Goal: Register for event/course

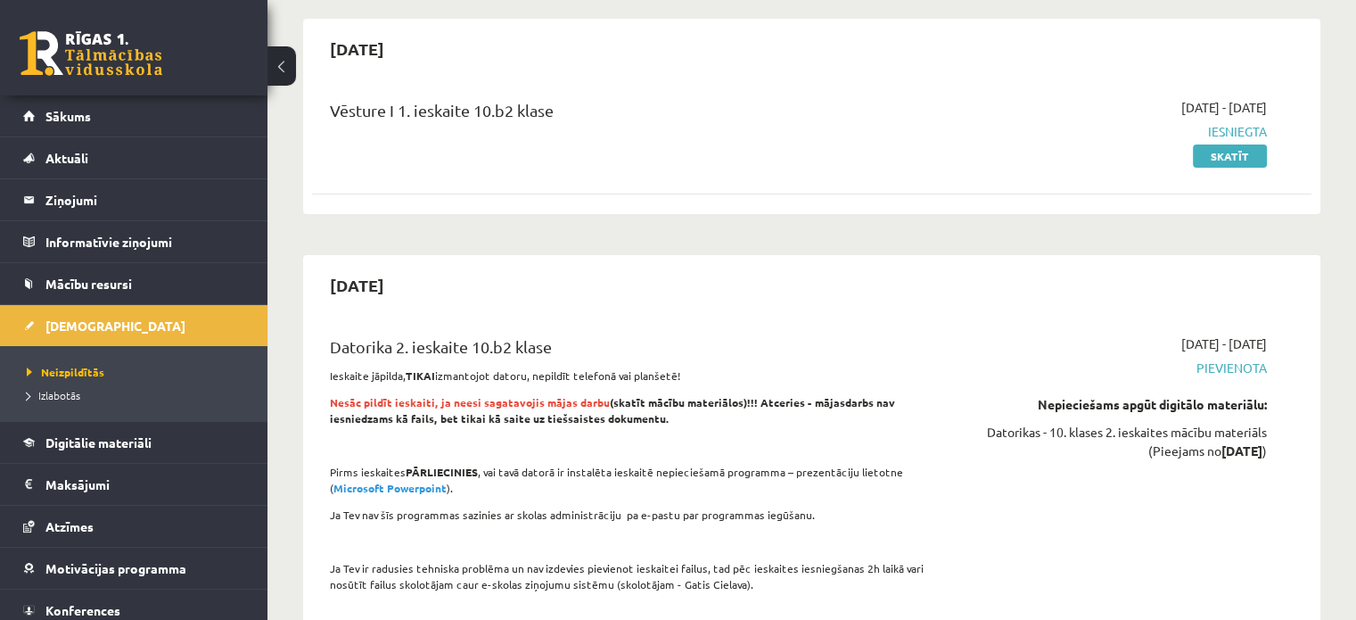
scroll to position [89, 0]
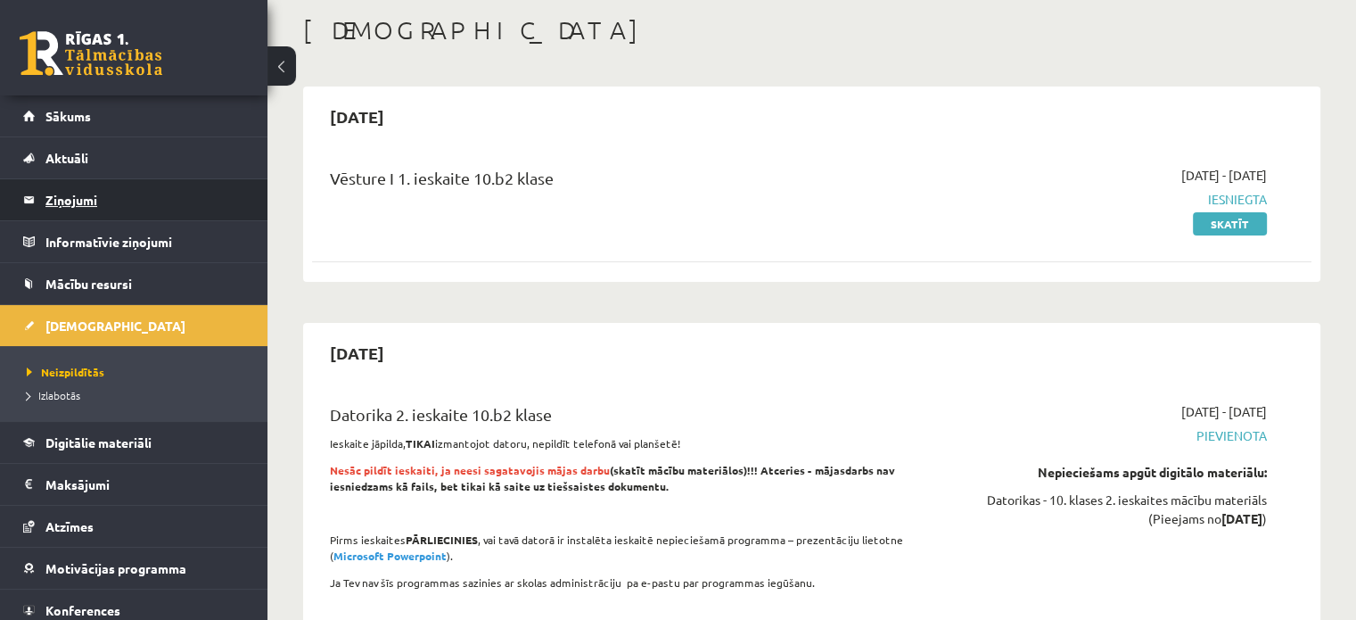
click at [114, 188] on legend "Ziņojumi 0" at bounding box center [145, 199] width 200 height 41
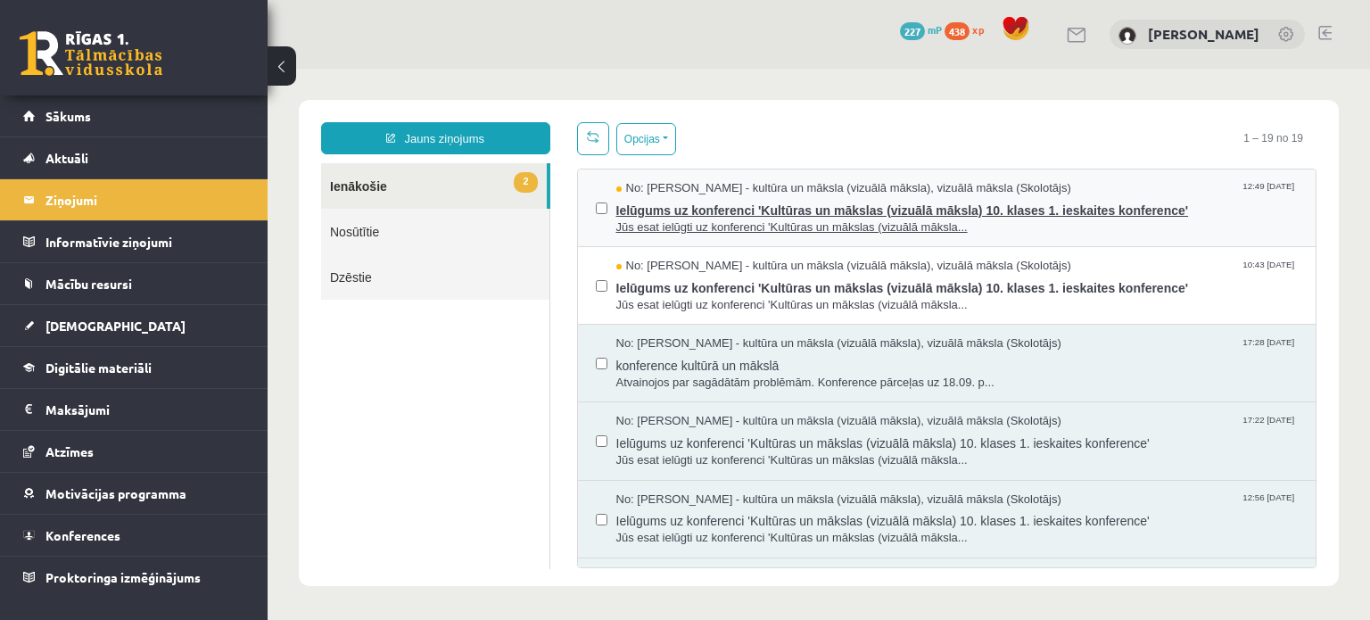
click at [681, 200] on span "Ielūgums uz konferenci 'Kultūras un mākslas (vizuālā māksla) 10. klases 1. iesk…" at bounding box center [957, 208] width 682 height 22
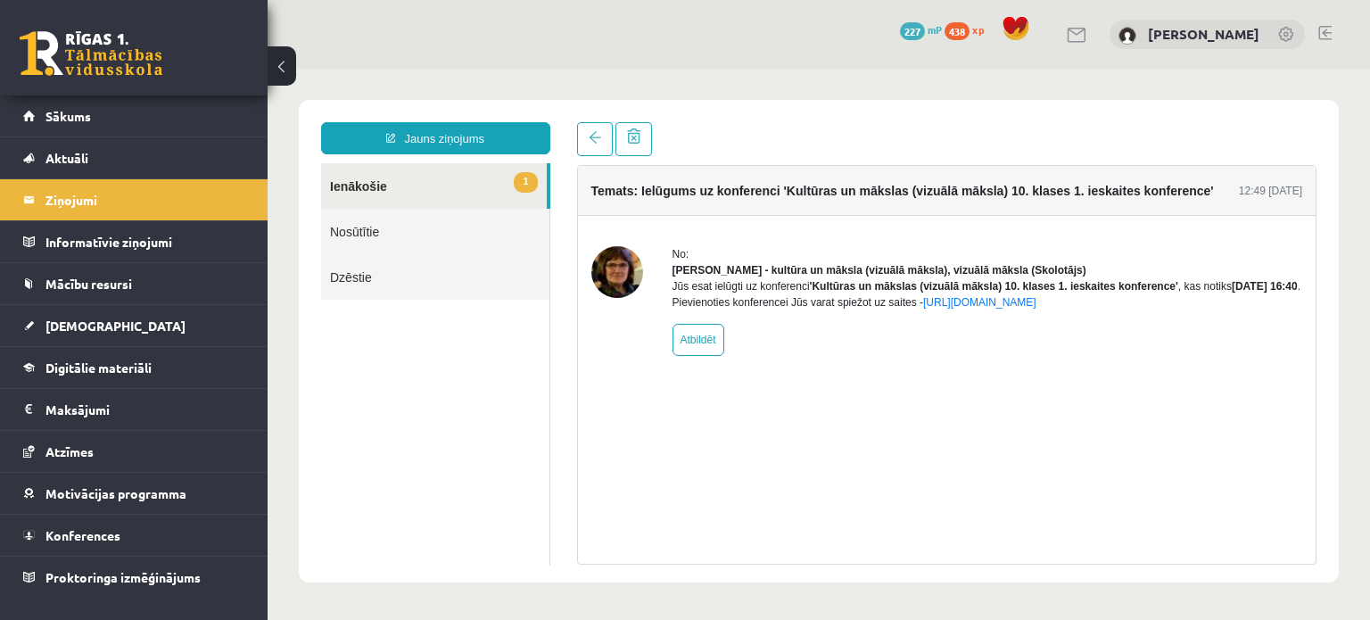
click at [449, 183] on link "1 Ienākošie" at bounding box center [434, 185] width 226 height 45
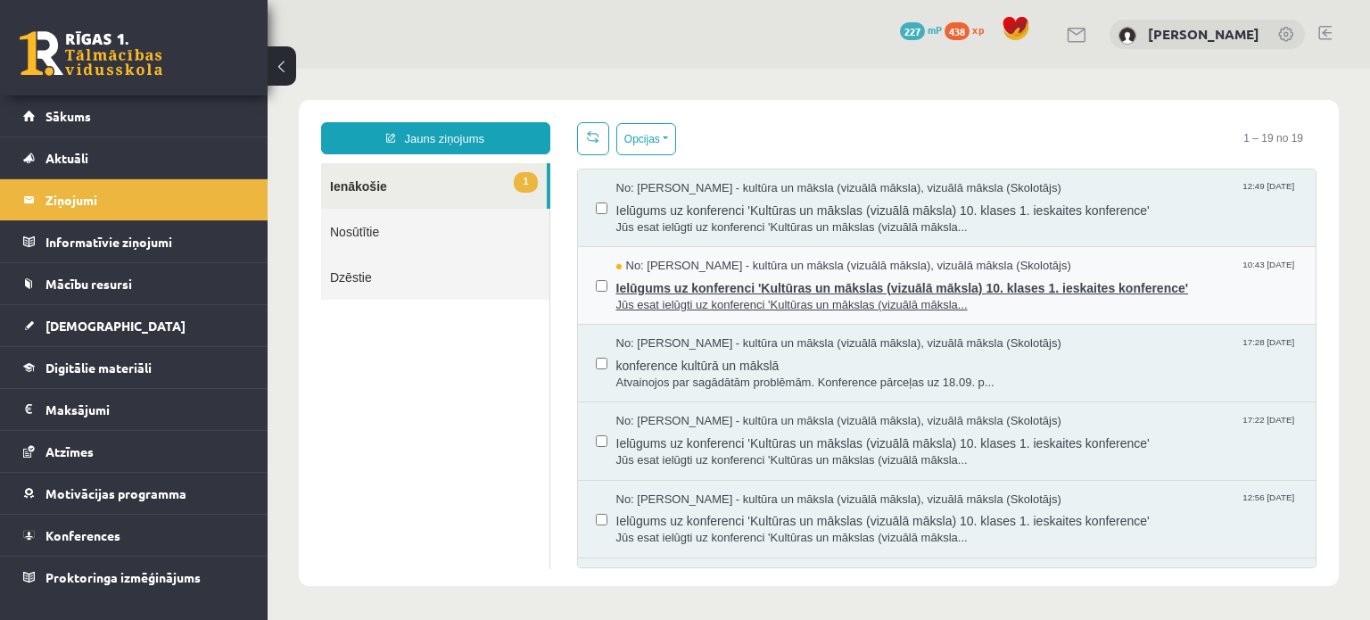
click at [892, 288] on span "Ielūgums uz konferenci 'Kultūras un mākslas (vizuālā māksla) 10. klases 1. iesk…" at bounding box center [957, 286] width 682 height 22
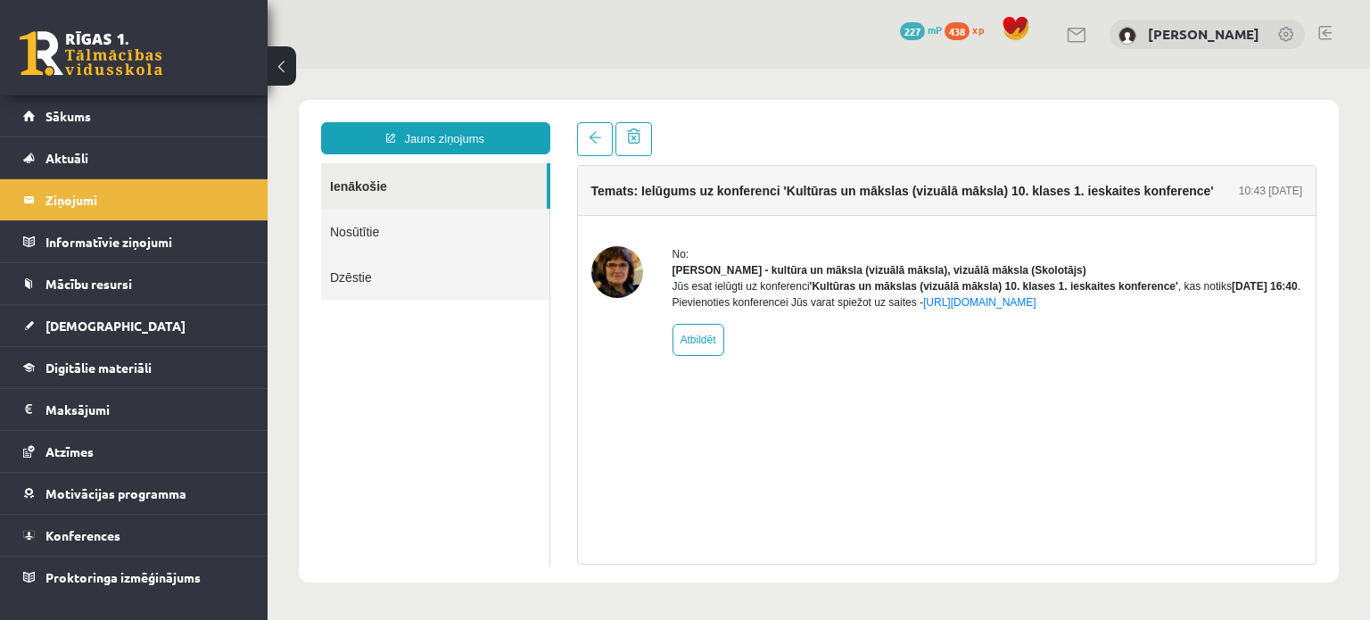
click at [409, 193] on link "Ienākošie" at bounding box center [434, 185] width 226 height 45
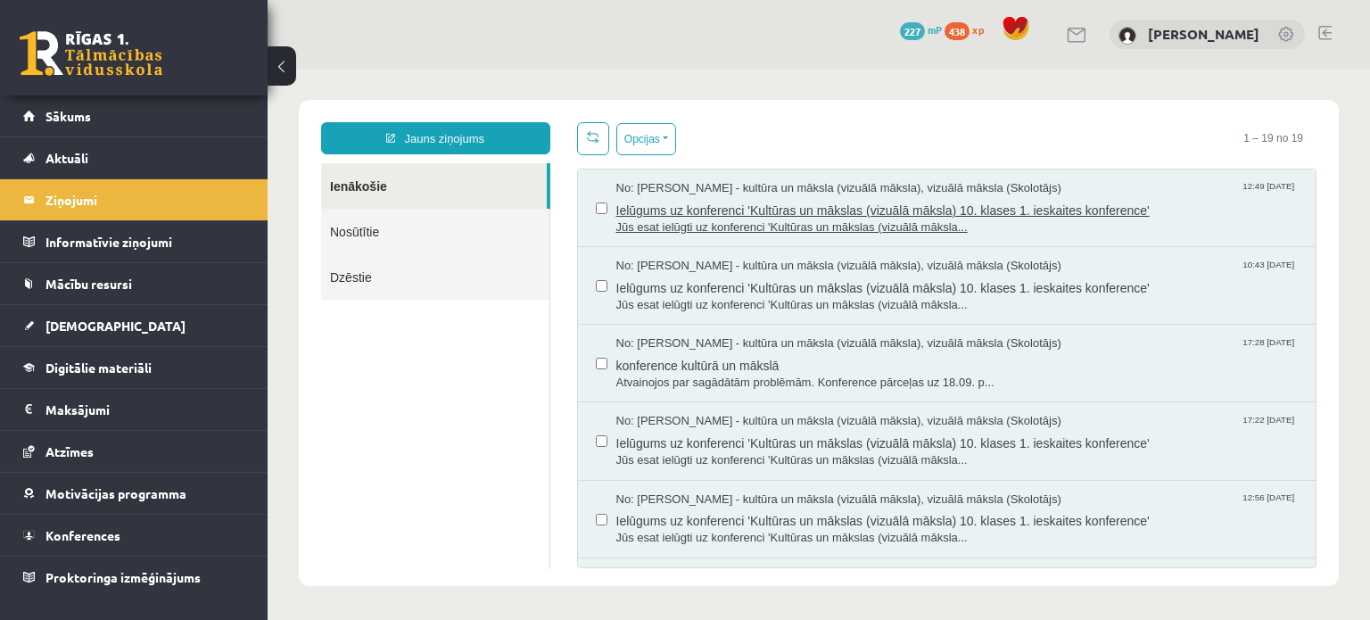
click at [647, 212] on span "Ielūgums uz konferenci 'Kultūras un mākslas (vizuālā māksla) 10. klases 1. iesk…" at bounding box center [957, 208] width 682 height 22
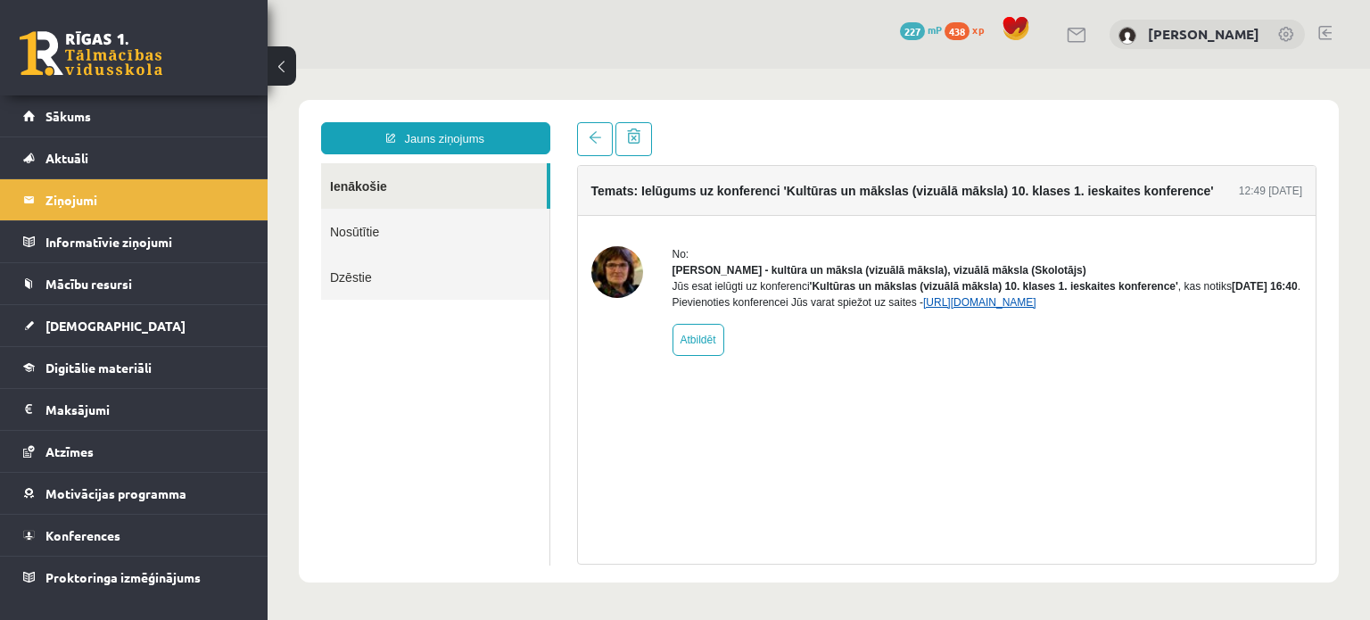
click at [1021, 309] on link "https://eskola.r1tv.lv/conferences/5079/join" at bounding box center [979, 302] width 113 height 12
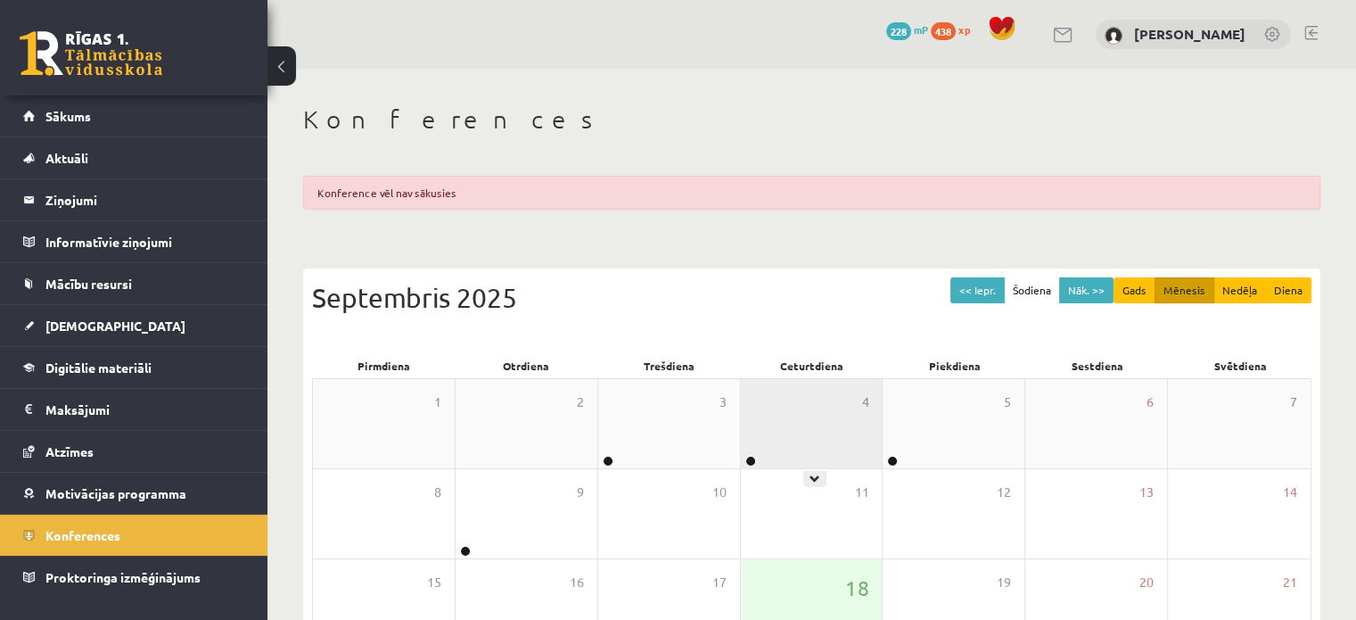
scroll to position [300, 0]
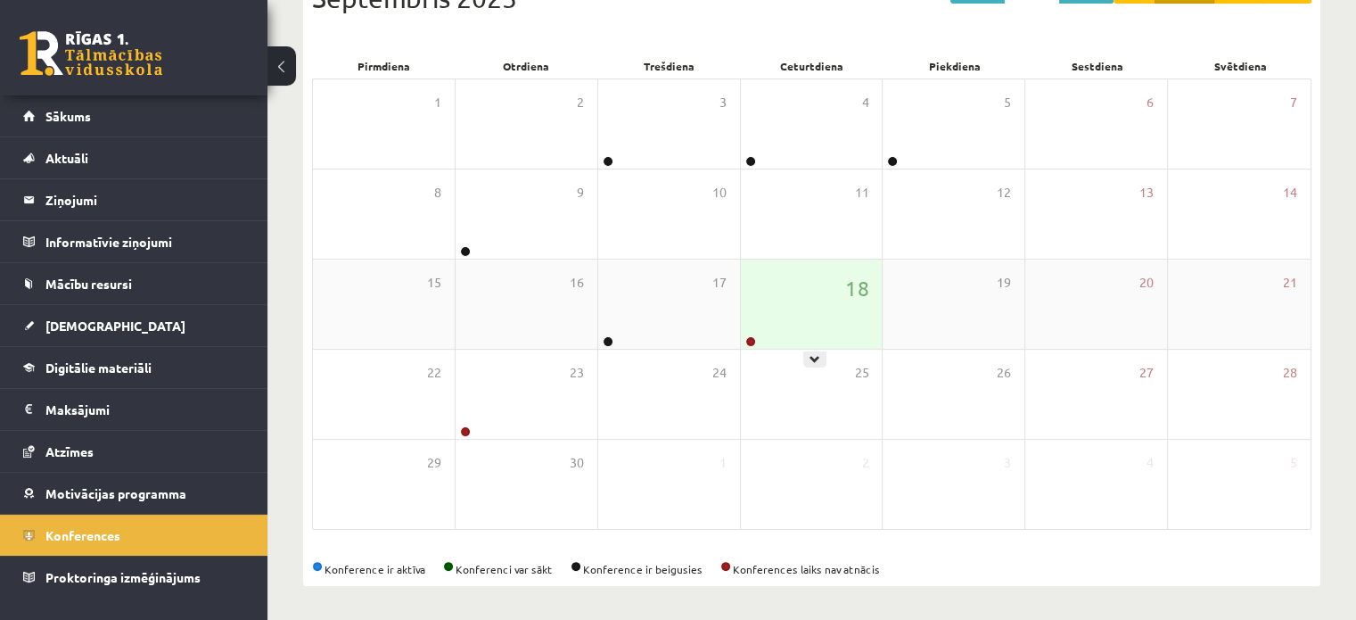
click at [794, 317] on div "18" at bounding box center [812, 304] width 142 height 89
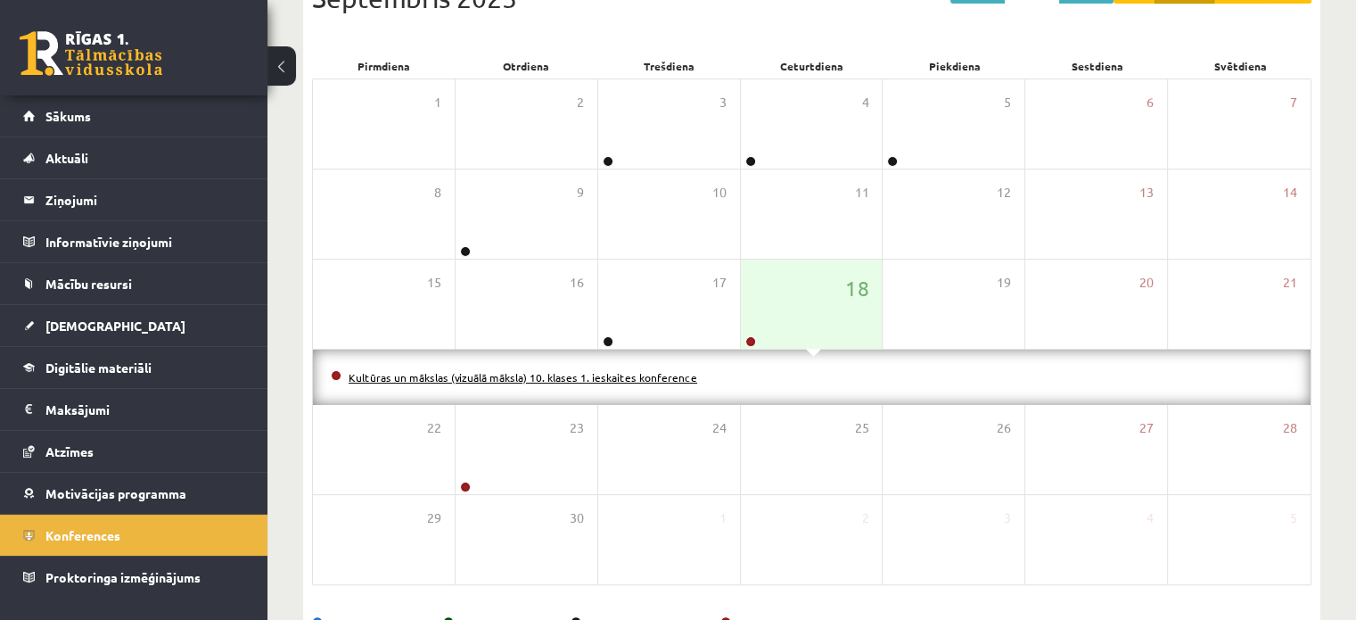
click at [670, 371] on link "Kultūras un mākslas (vizuālā māksla) 10. klases 1. ieskaites konference" at bounding box center [523, 377] width 349 height 14
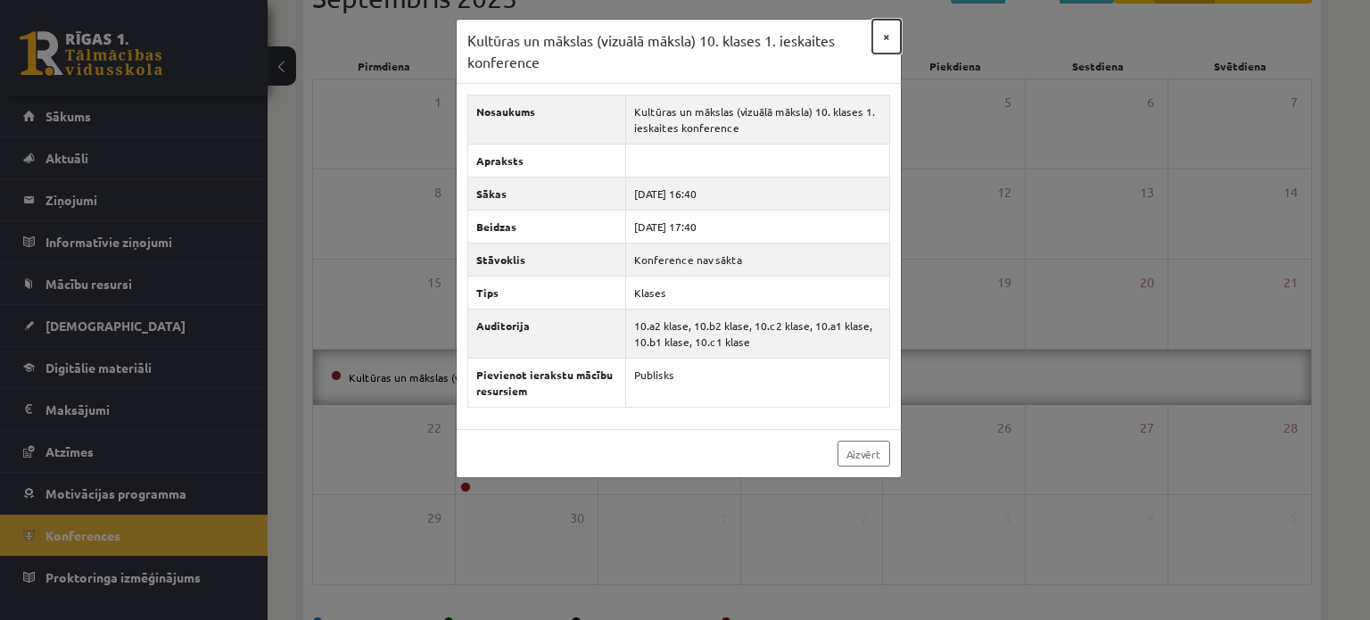
click at [884, 41] on button "×" at bounding box center [886, 37] width 29 height 34
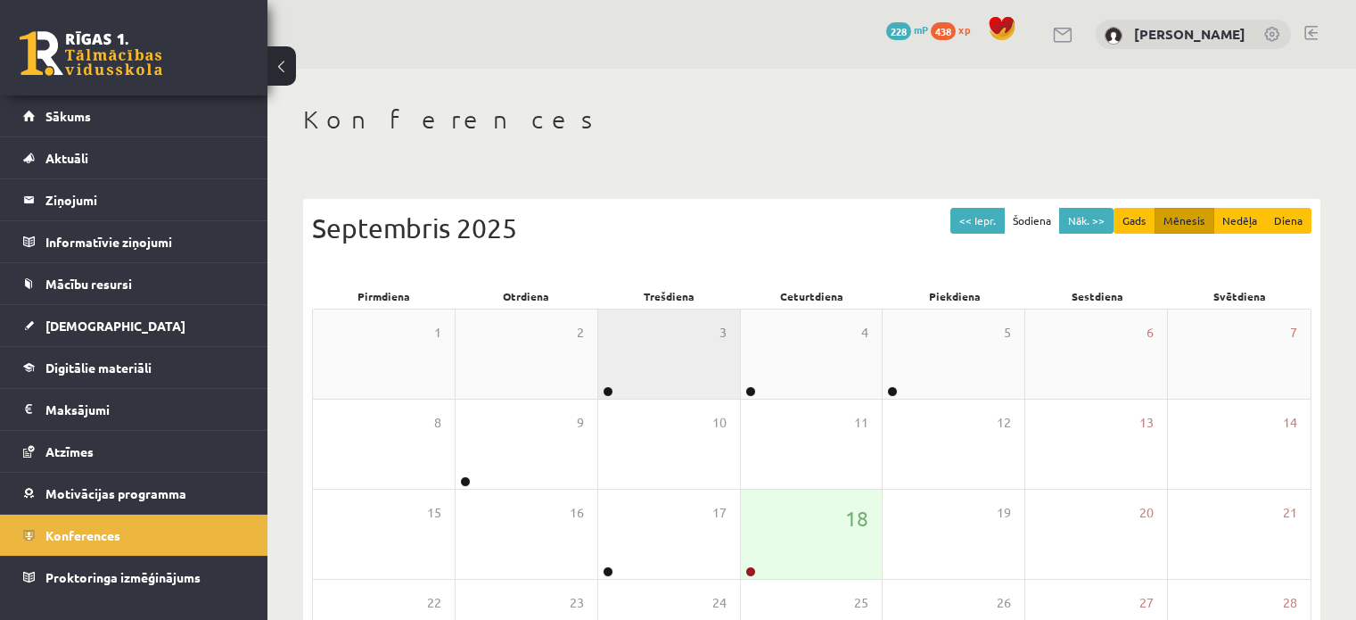
scroll to position [231, 0]
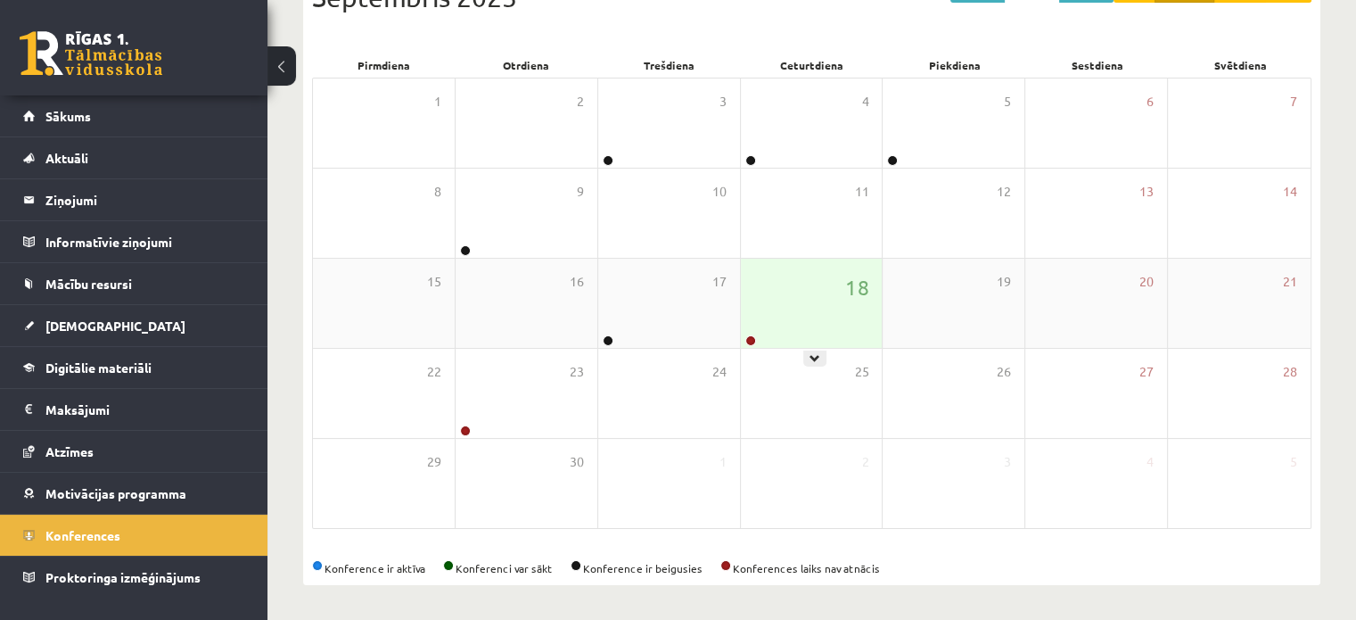
click at [803, 321] on div "18" at bounding box center [812, 303] width 142 height 89
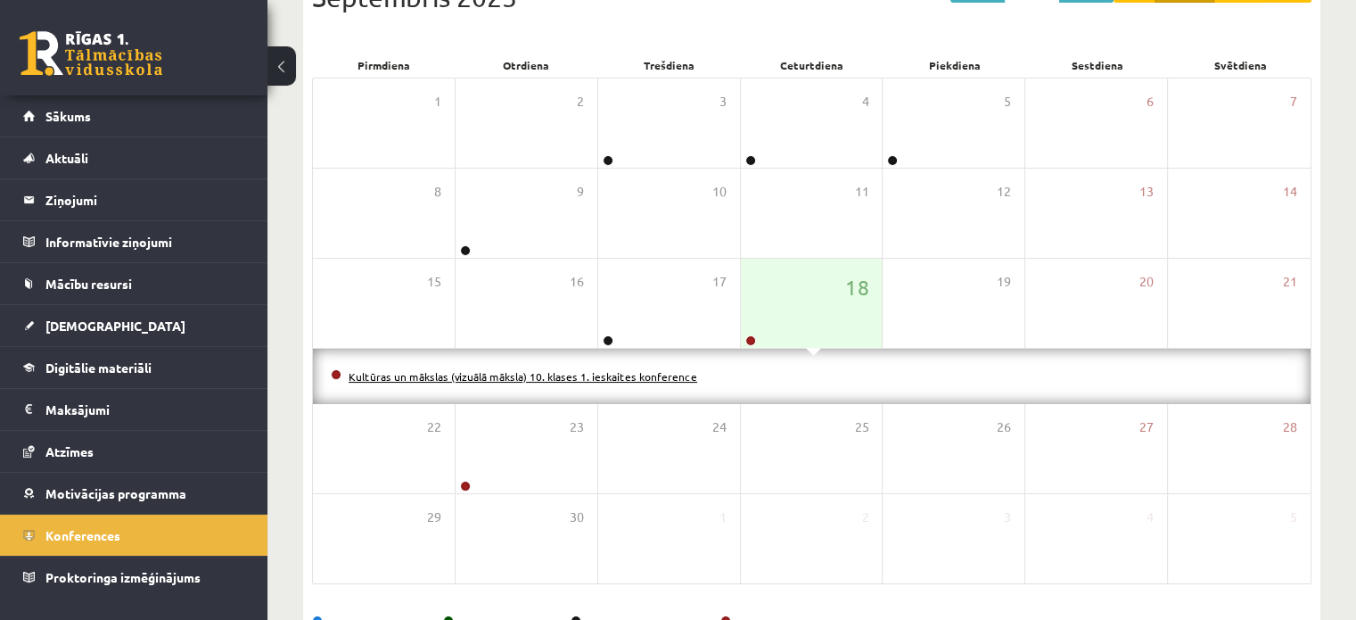
click at [649, 371] on link "Kultūras un mākslas (vizuālā māksla) 10. klases 1. ieskaites konference" at bounding box center [523, 376] width 349 height 14
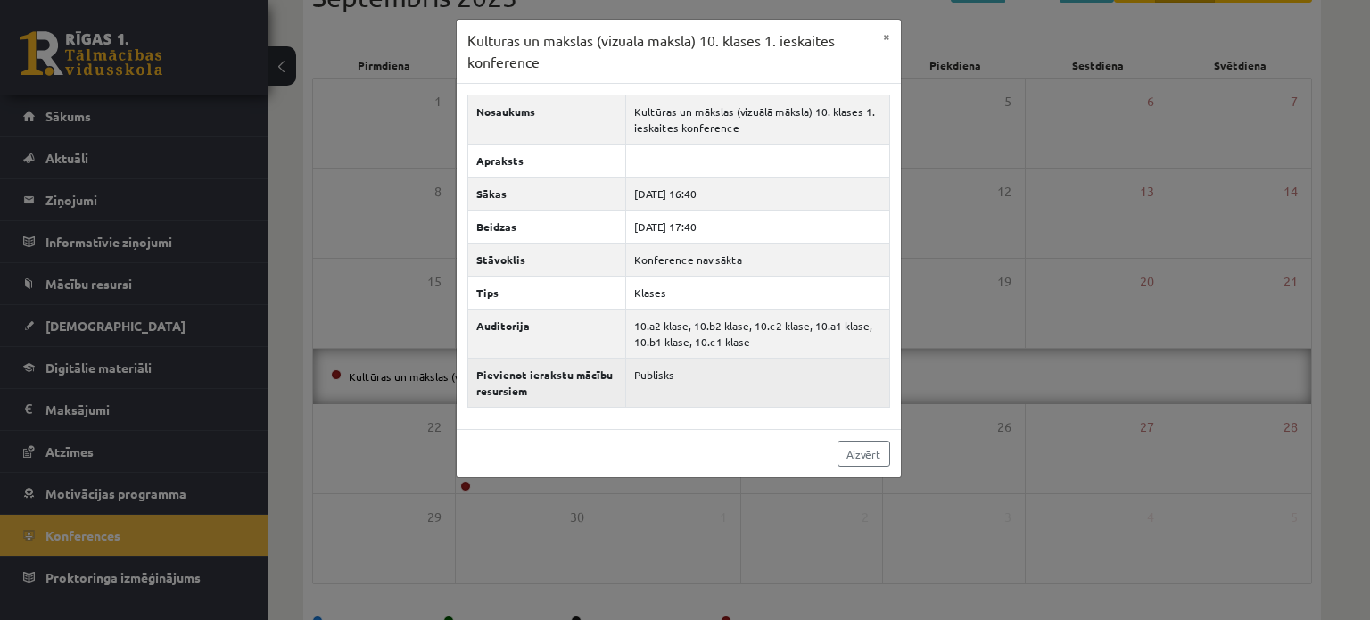
click at [594, 382] on th "Pievienot ierakstu mācību resursiem" at bounding box center [546, 383] width 158 height 49
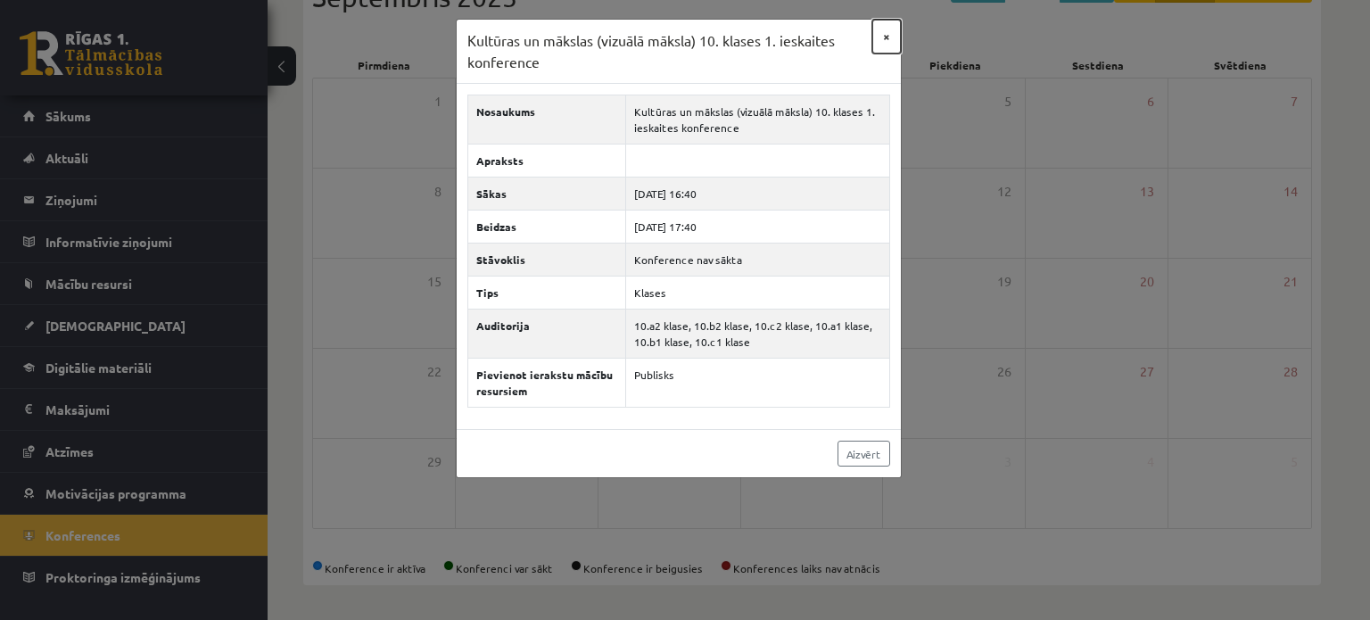
click at [881, 35] on button "×" at bounding box center [886, 37] width 29 height 34
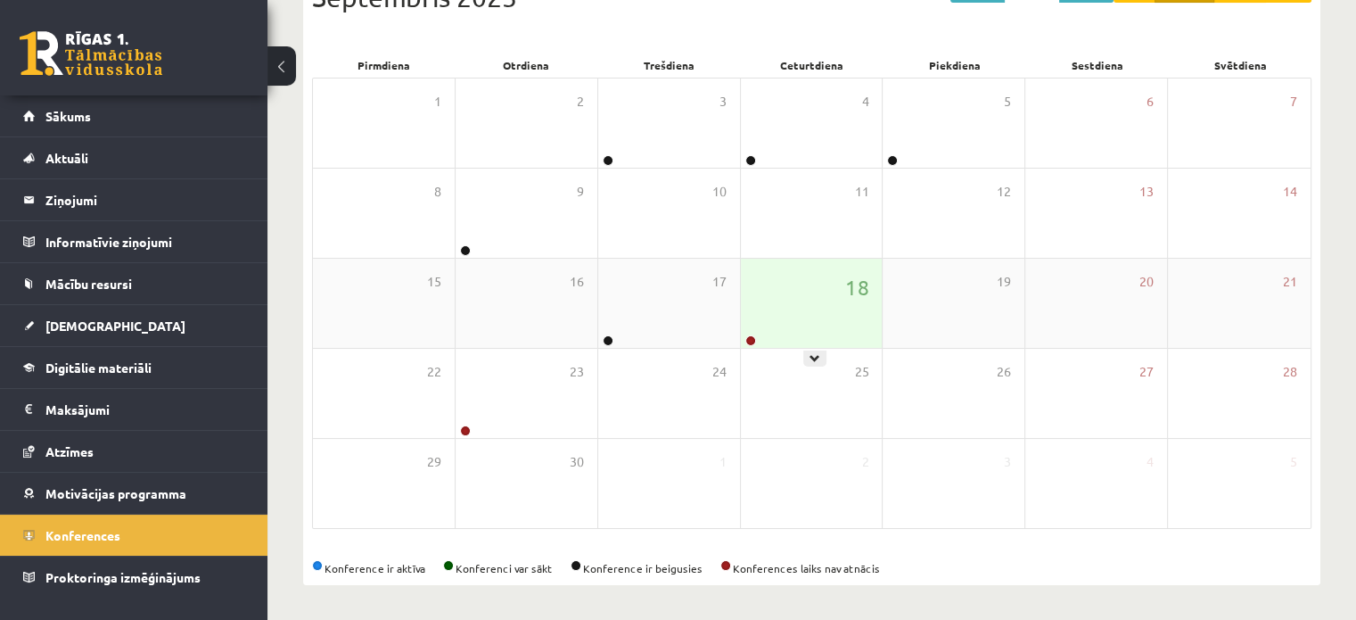
click at [747, 319] on div "18" at bounding box center [812, 303] width 142 height 89
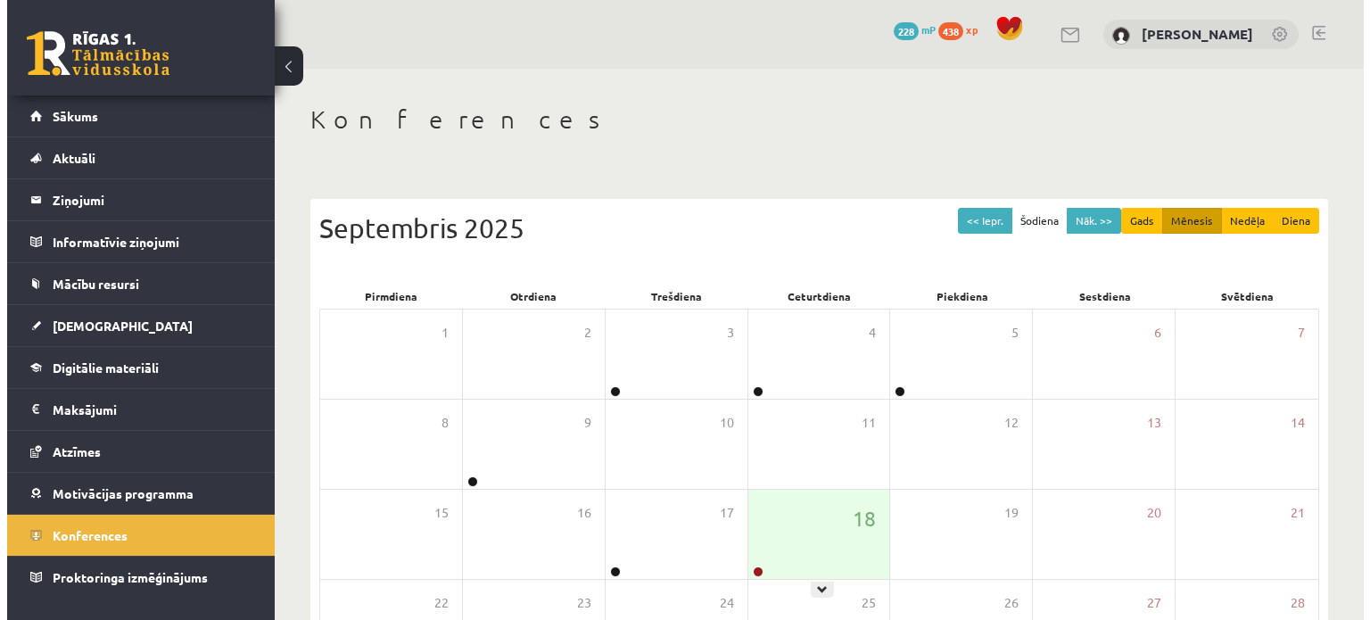
scroll to position [231, 0]
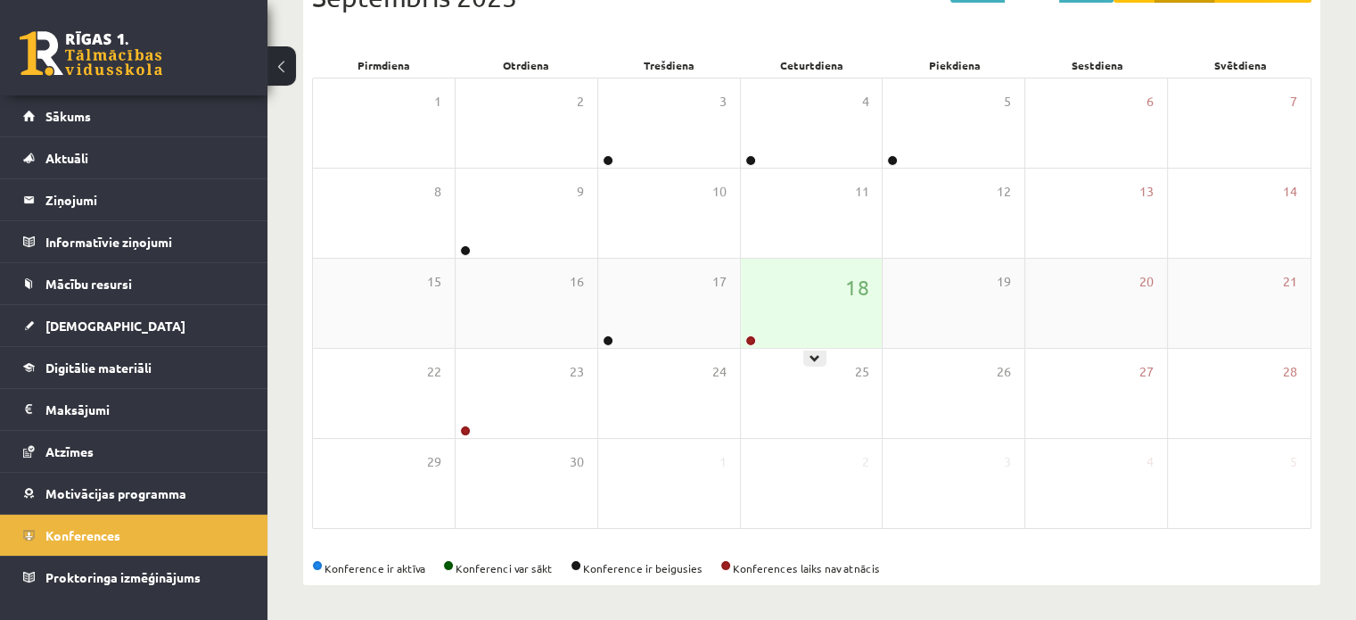
click at [820, 335] on div "18" at bounding box center [812, 303] width 142 height 89
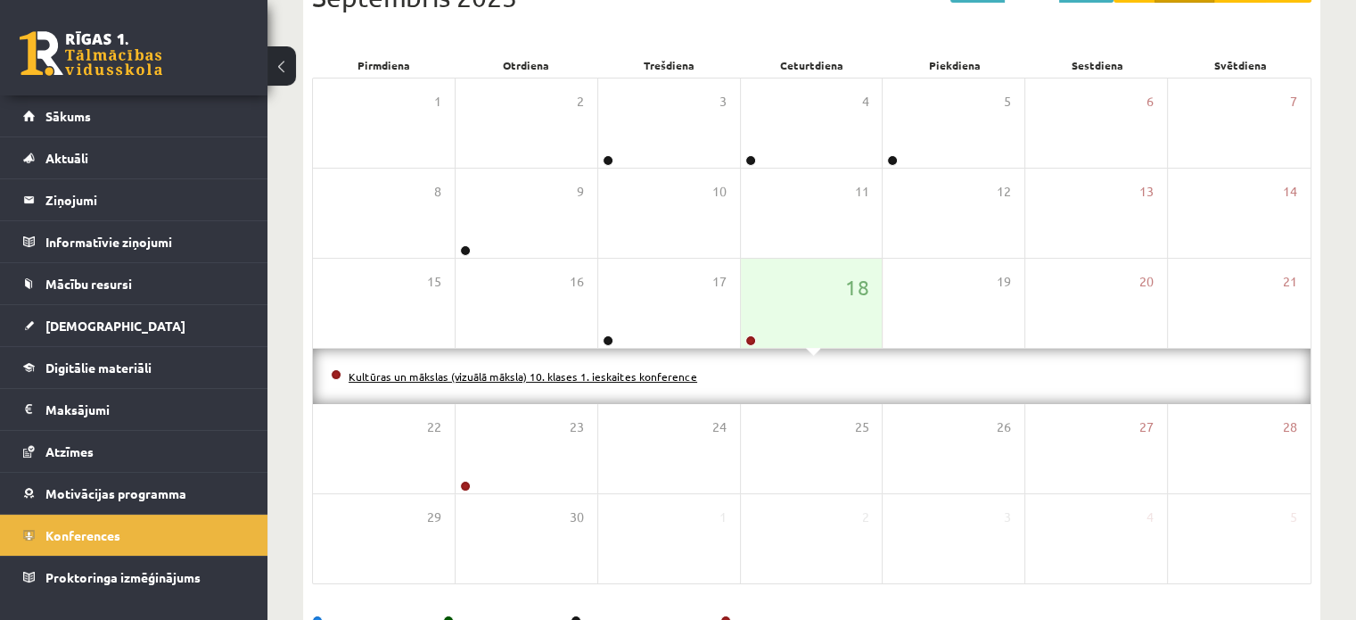
click at [671, 377] on link "Kultūras un mākslas (vizuālā māksla) 10. klases 1. ieskaites konference" at bounding box center [523, 376] width 349 height 14
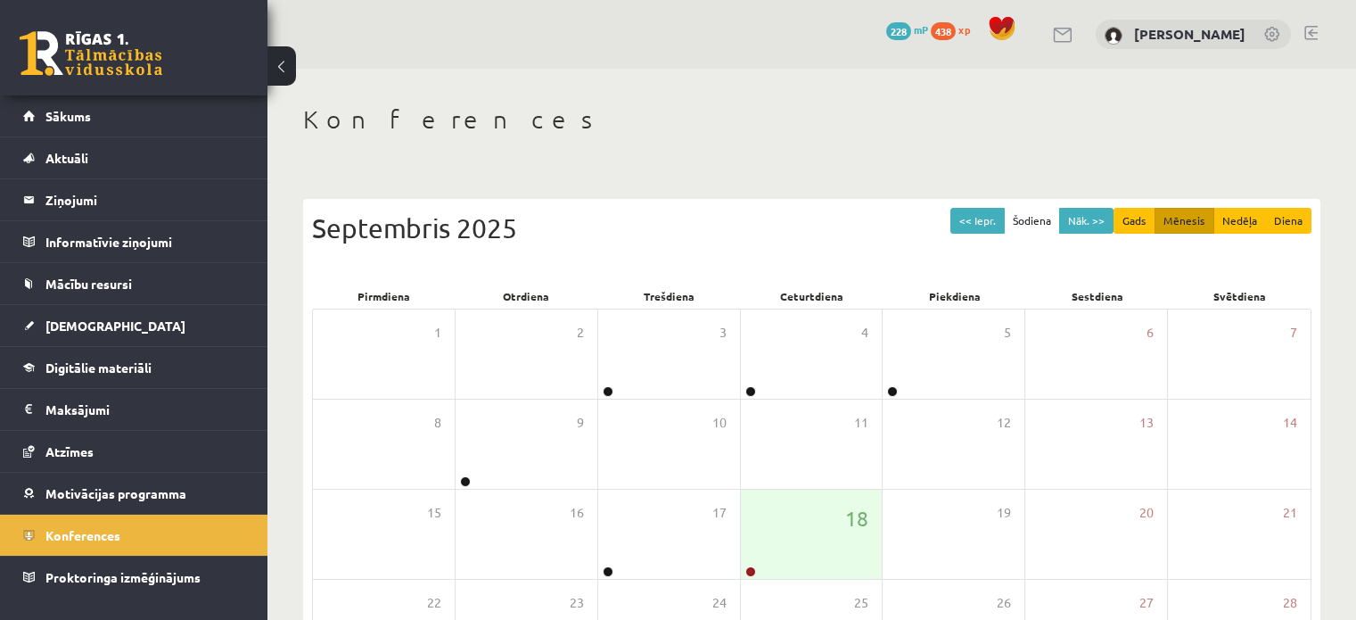
scroll to position [231, 0]
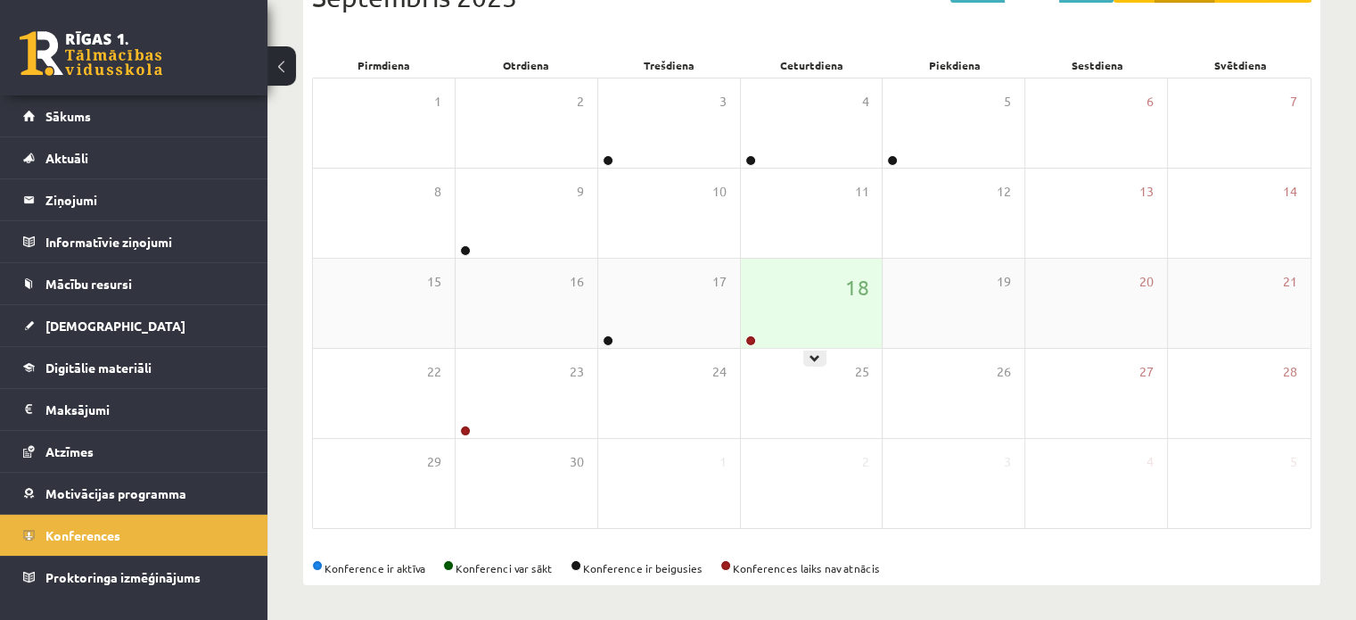
click at [820, 338] on div "18" at bounding box center [812, 303] width 142 height 89
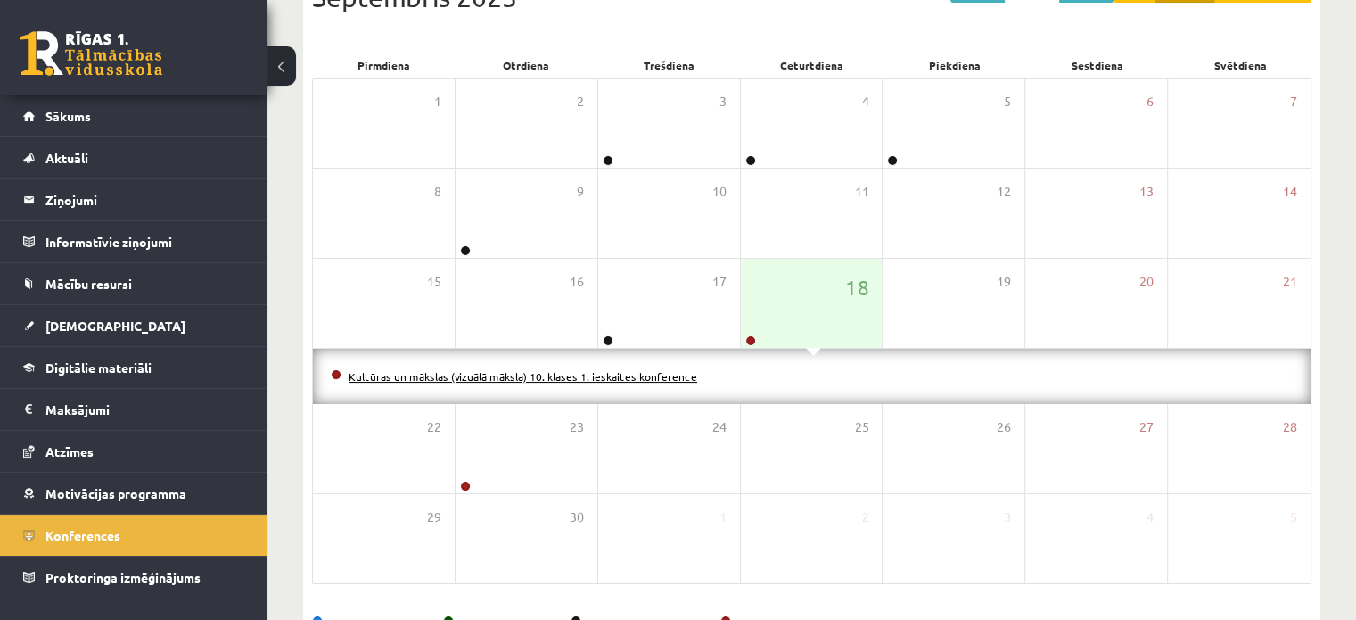
click at [653, 377] on link "Kultūras un mākslas (vizuālā māksla) 10. klases 1. ieskaites konference" at bounding box center [523, 376] width 349 height 14
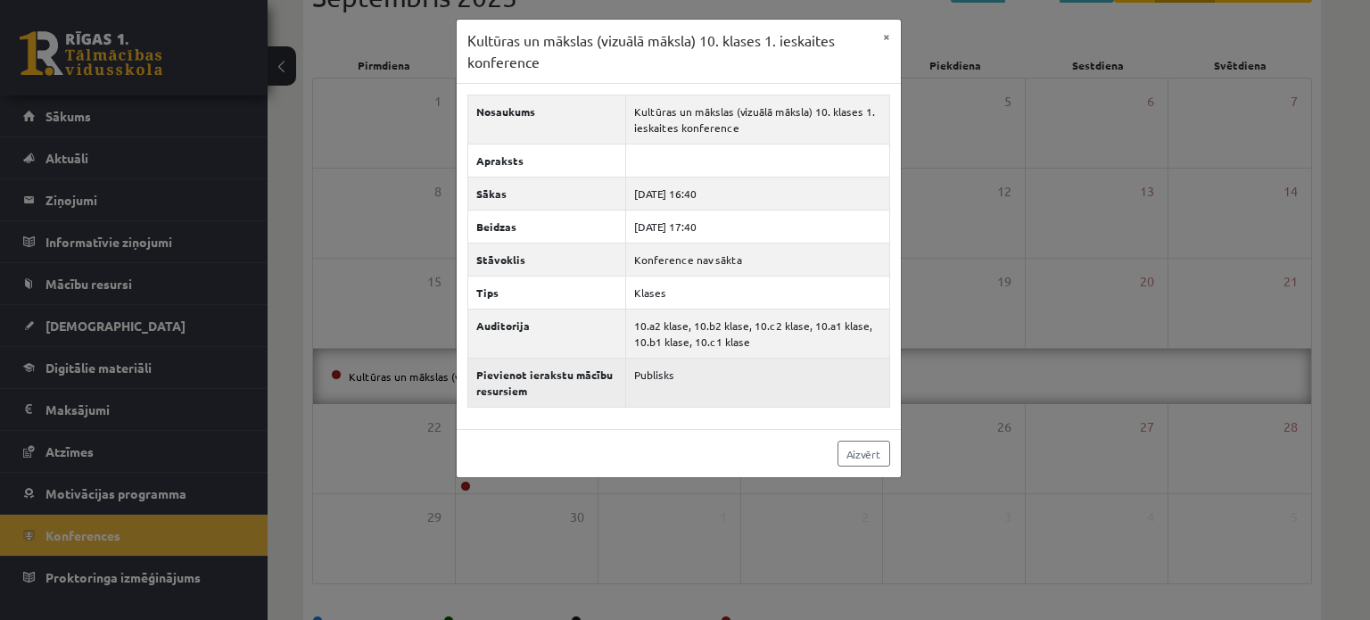
click at [655, 377] on td "Publisks" at bounding box center [757, 383] width 264 height 49
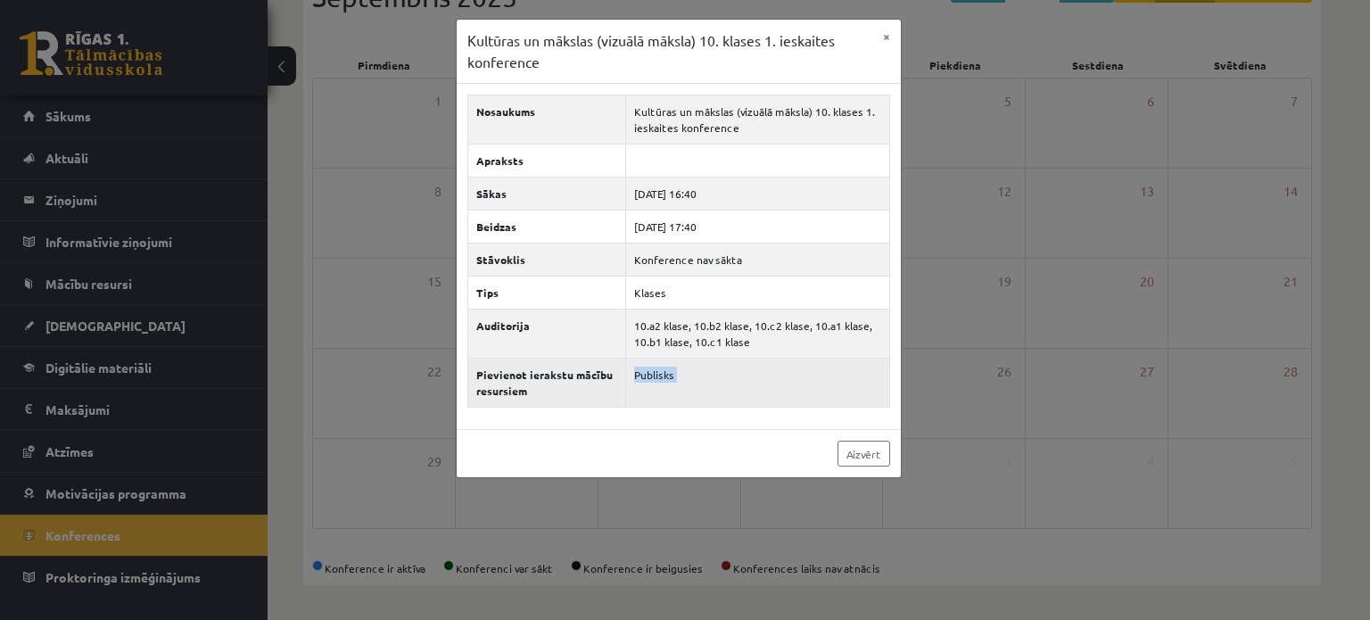
click at [655, 377] on td "Publisks" at bounding box center [757, 383] width 264 height 49
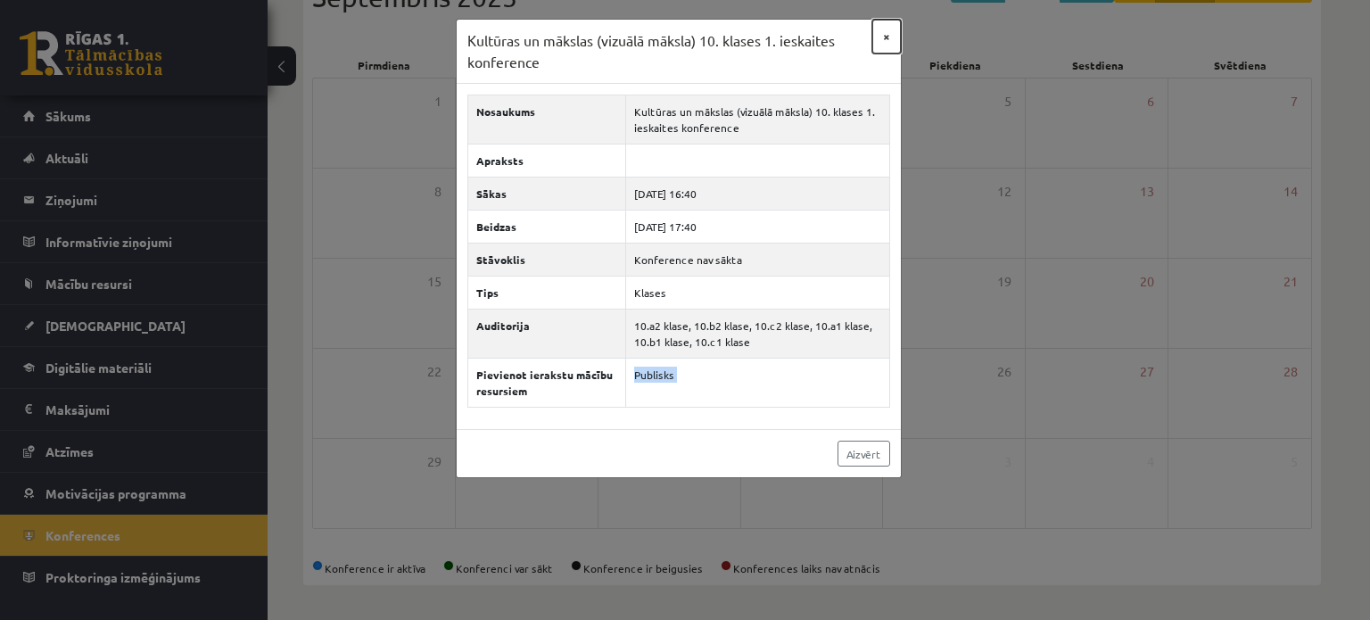
click at [882, 35] on button "×" at bounding box center [886, 37] width 29 height 34
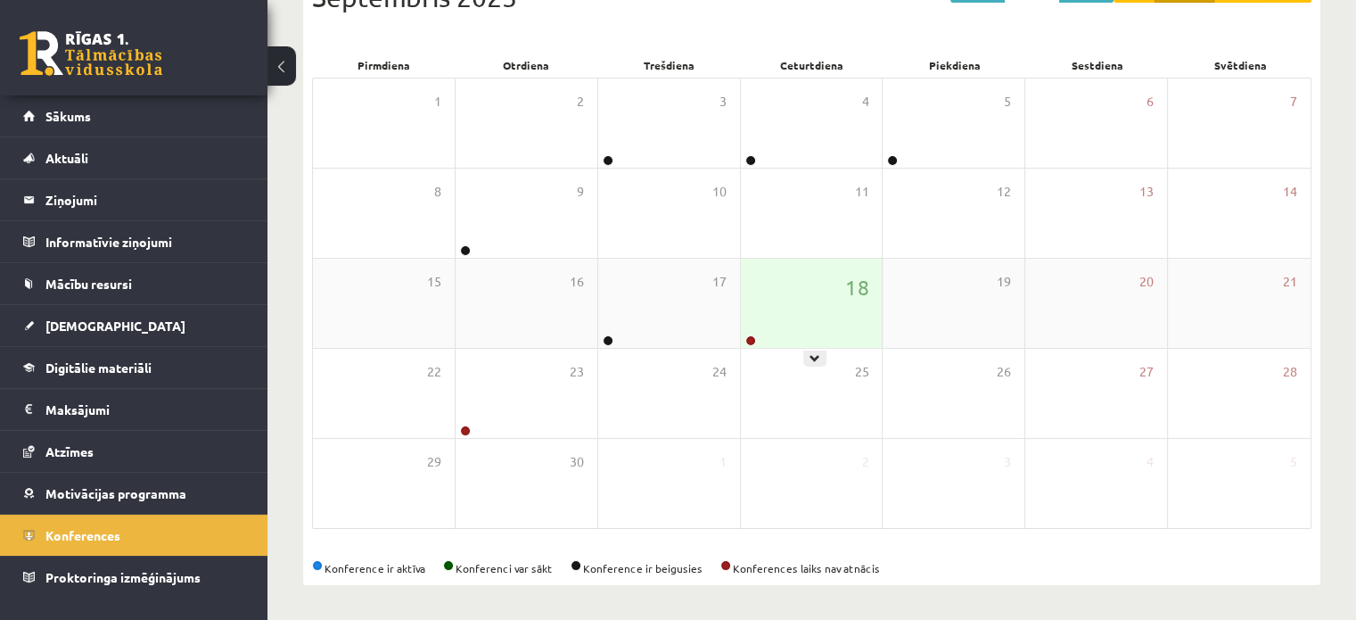
click at [781, 313] on div "18" at bounding box center [812, 303] width 142 height 89
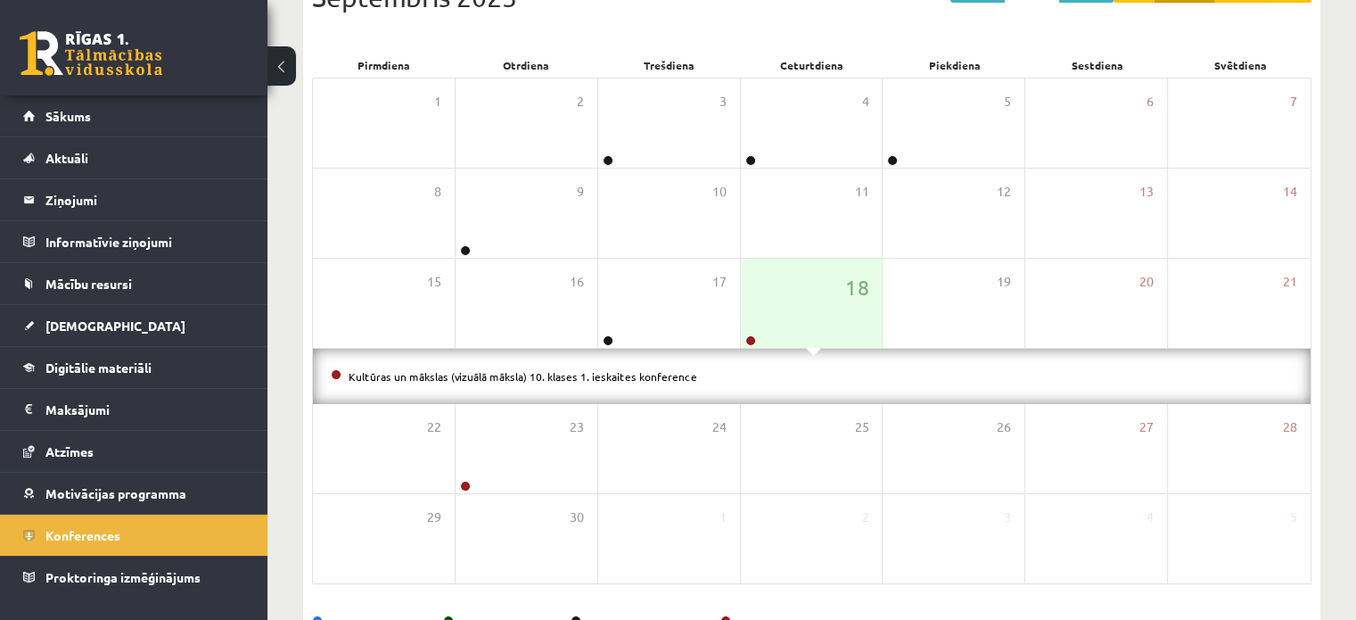
click at [656, 367] on li "Kultūras un mākslas (vizuālā māksla) 10. klases 1. ieskaites konference" at bounding box center [812, 377] width 962 height 20
click at [657, 372] on link "Kultūras un mākslas (vizuālā māksla) 10. klases 1. ieskaites konference" at bounding box center [523, 376] width 349 height 14
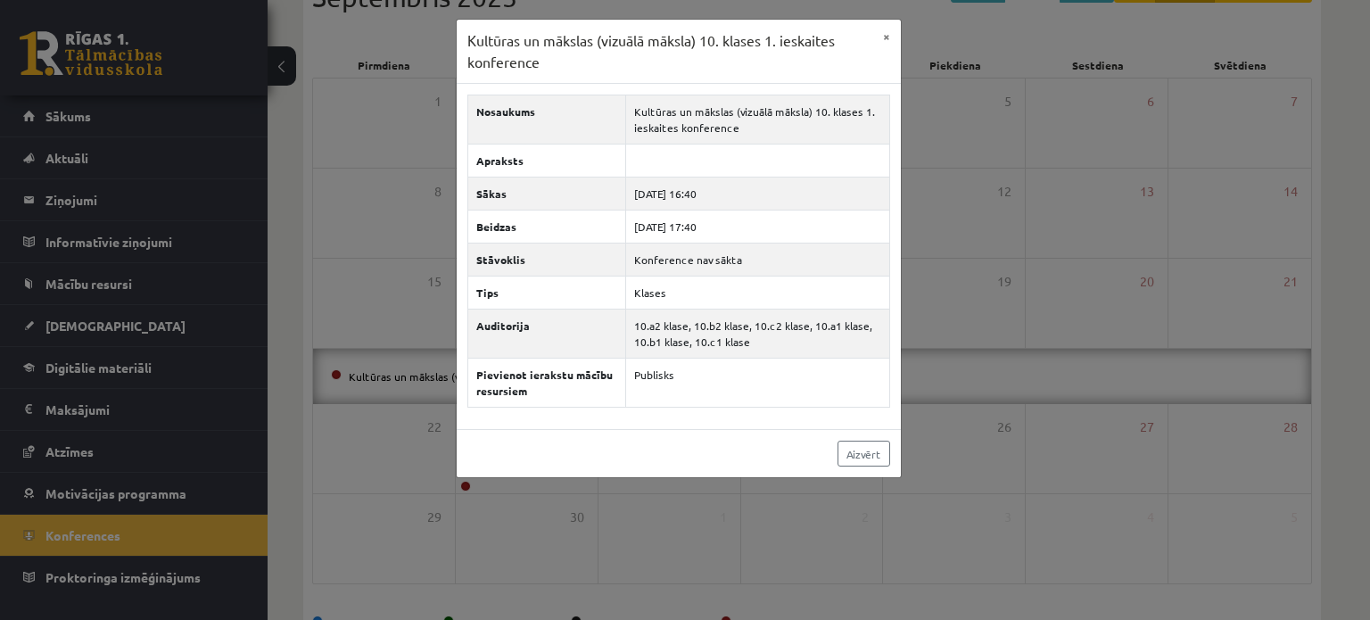
click at [874, 465] on div "Aizvērt" at bounding box center [679, 453] width 444 height 48
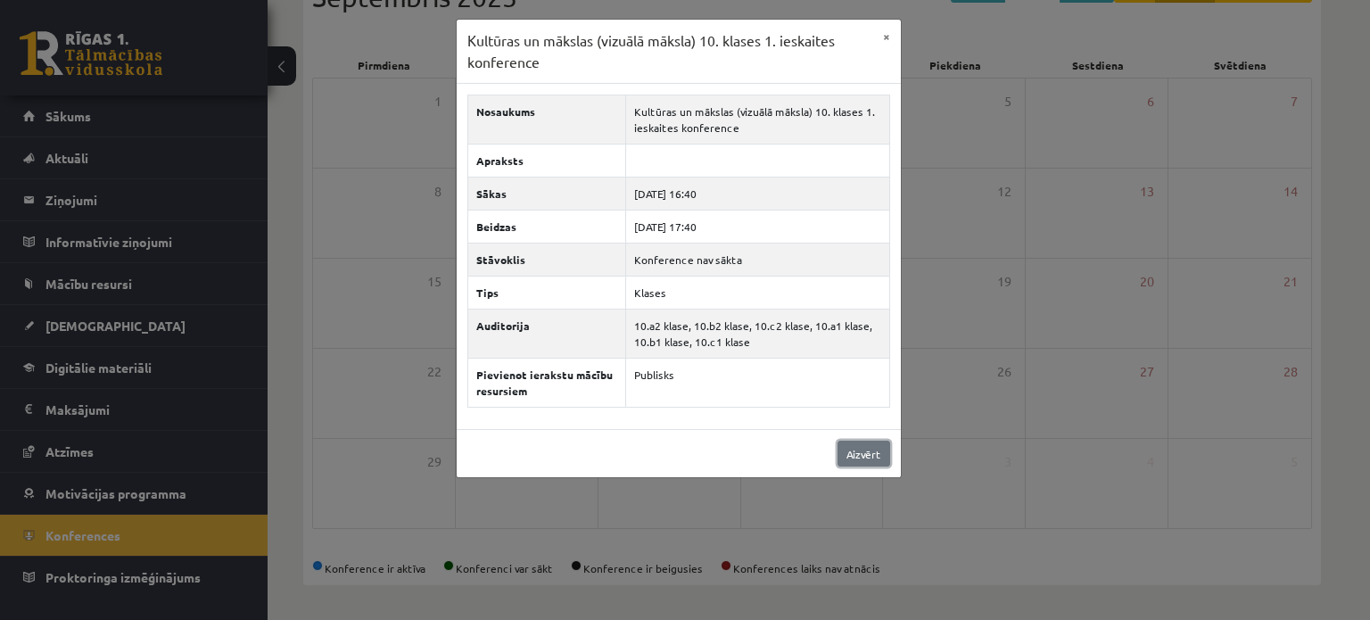
click at [860, 448] on link "Aizvērt" at bounding box center [863, 454] width 53 height 26
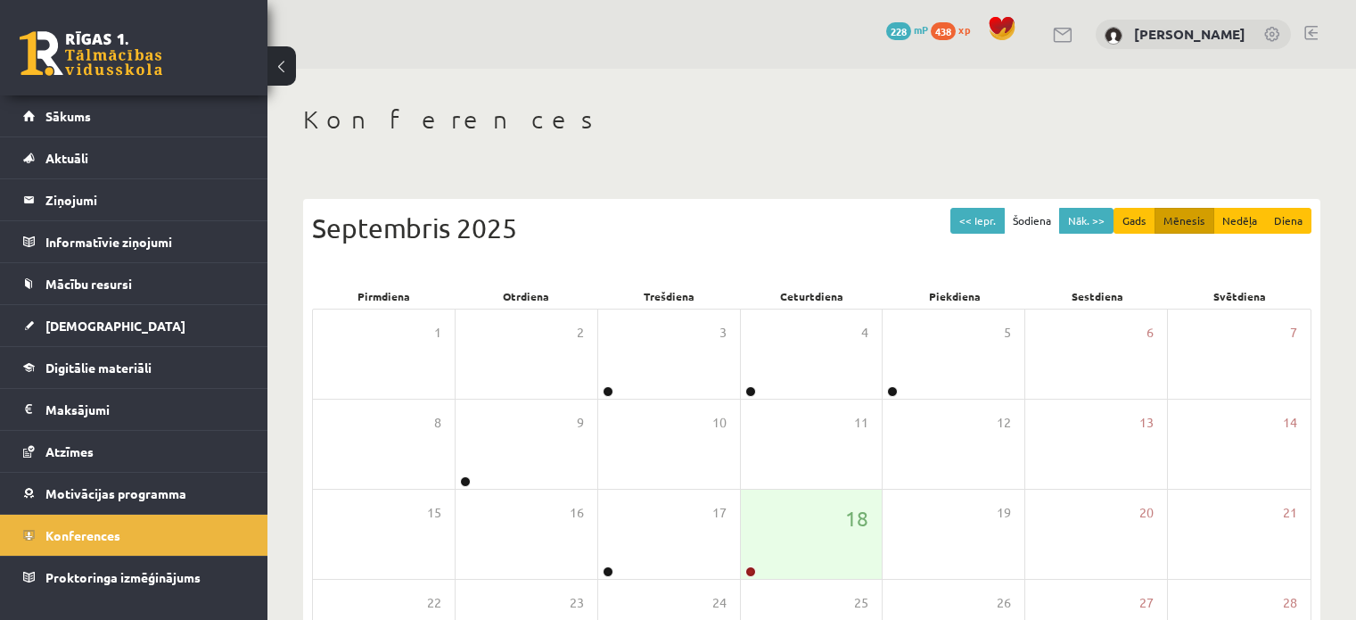
scroll to position [231, 0]
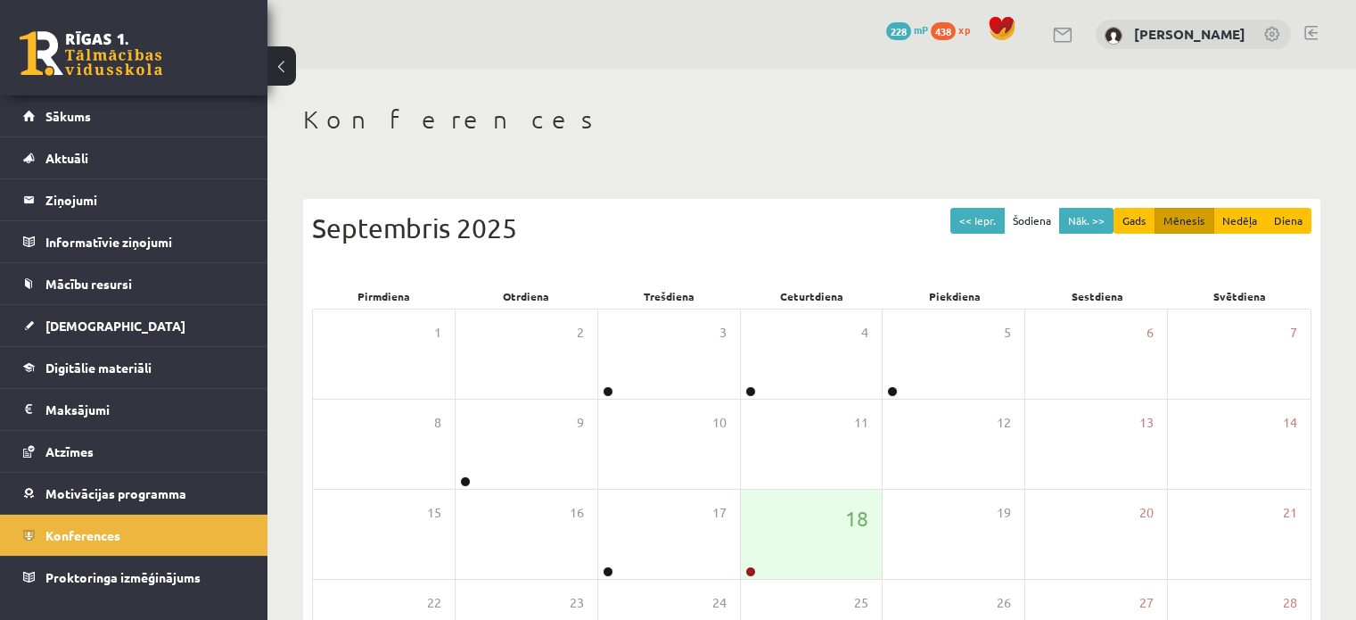
scroll to position [231, 0]
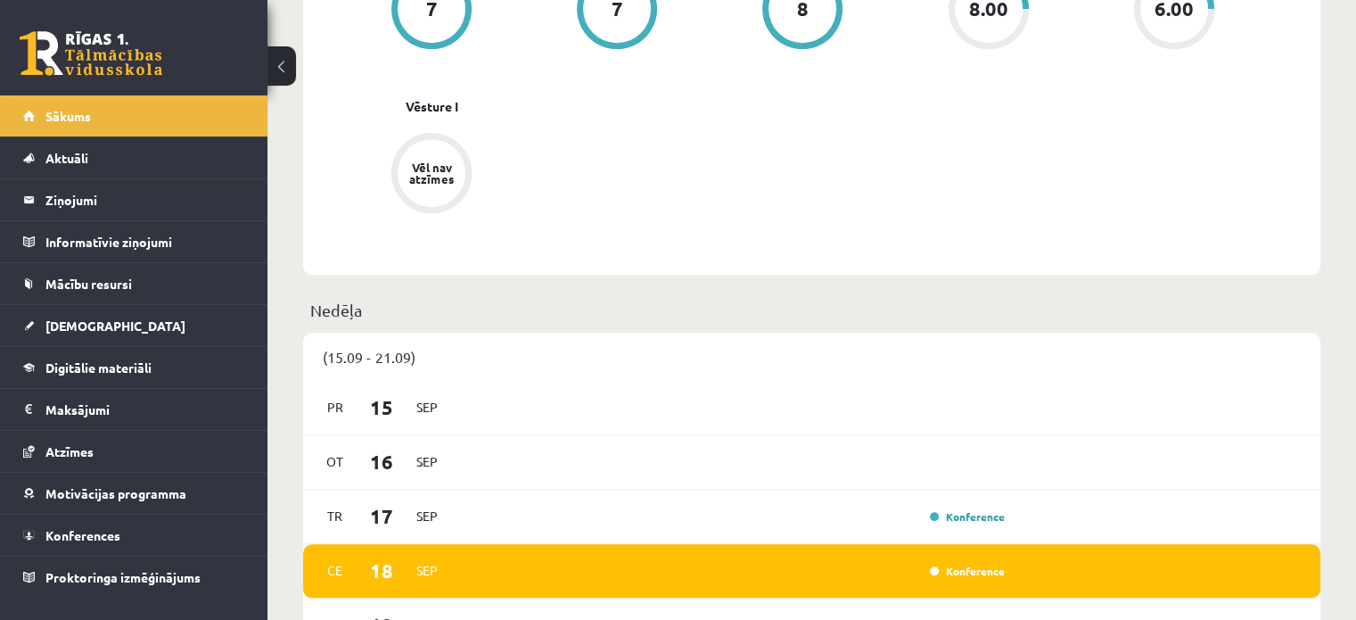
scroll to position [1070, 0]
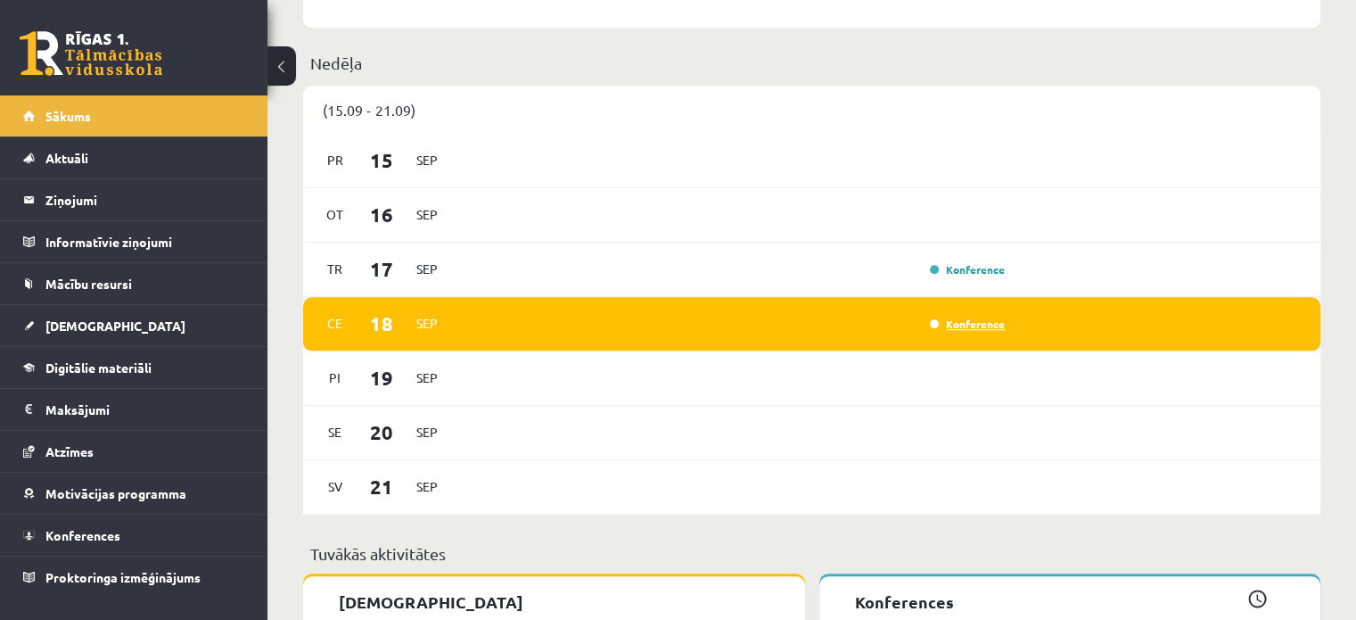
click at [973, 324] on link "Konference" at bounding box center [967, 324] width 75 height 14
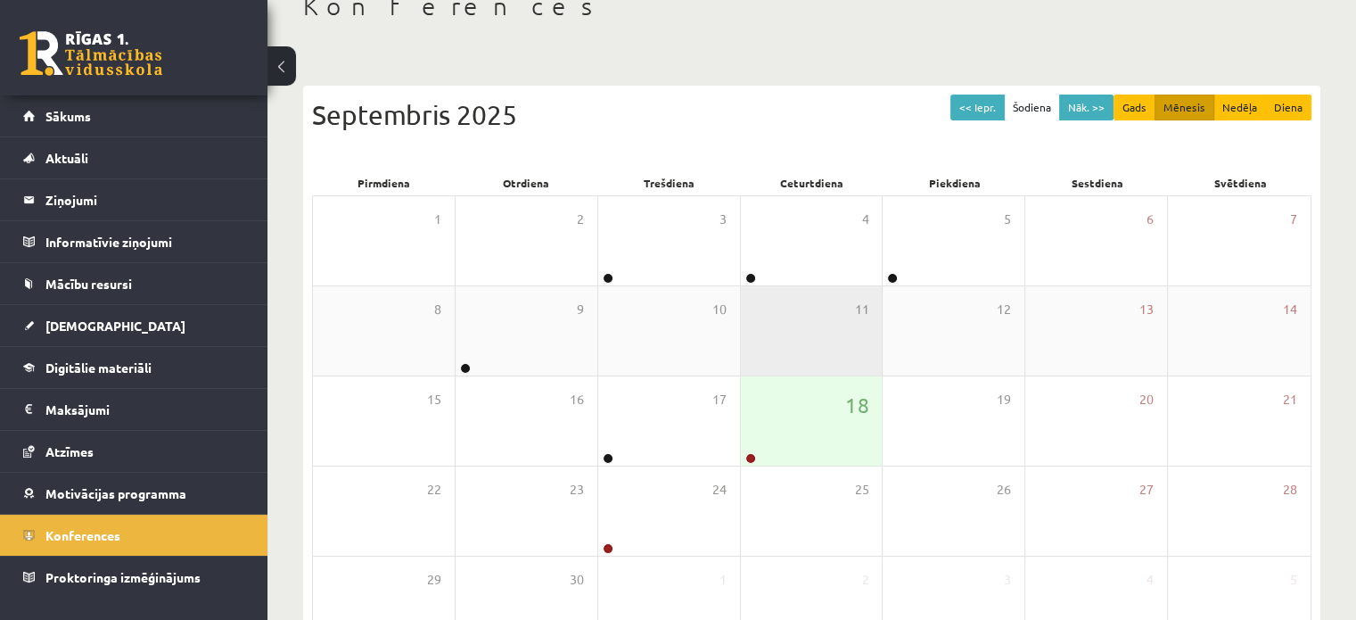
scroll to position [231, 0]
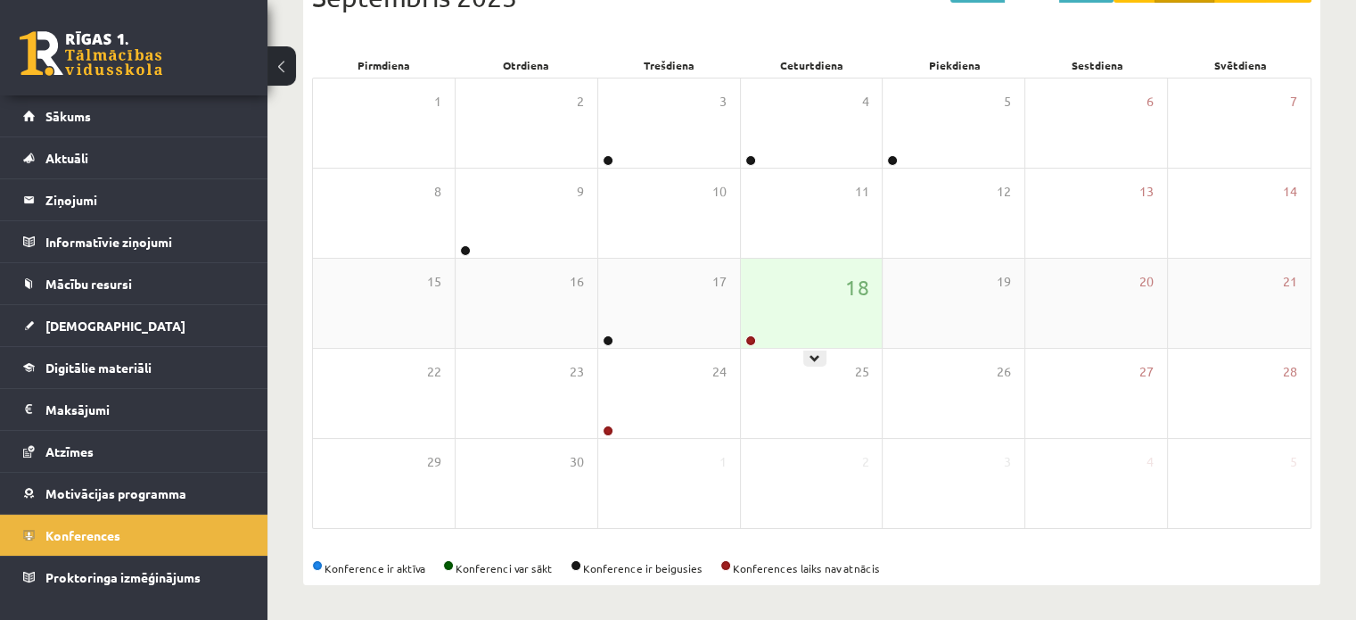
click at [820, 328] on div "18" at bounding box center [812, 303] width 142 height 89
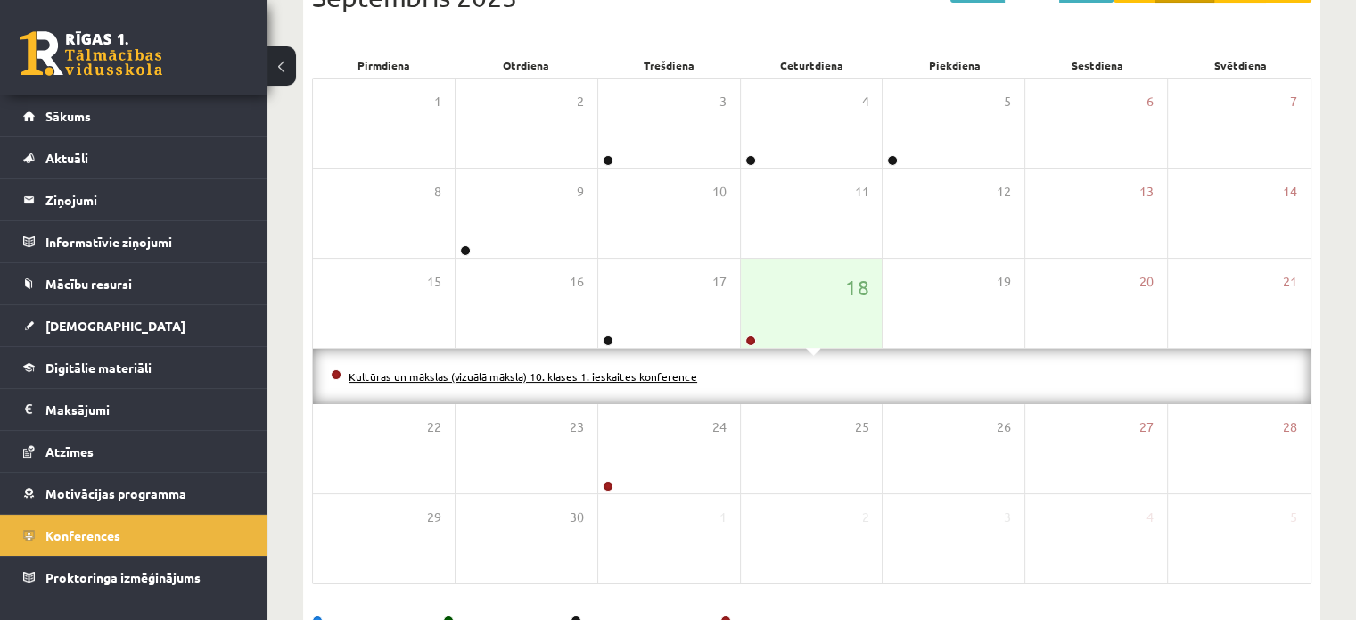
click at [627, 376] on link "Kultūras un mākslas (vizuālā māksla) 10. klases 1. ieskaites konference" at bounding box center [523, 376] width 349 height 14
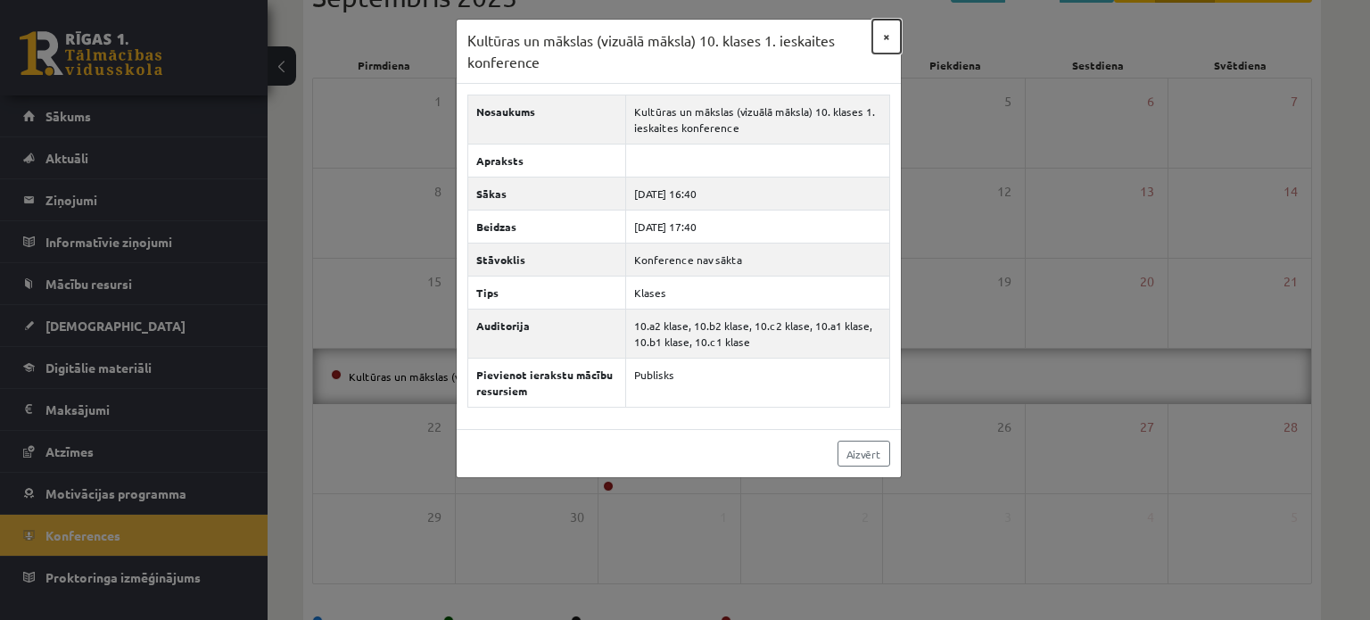
click at [892, 32] on button "×" at bounding box center [886, 37] width 29 height 34
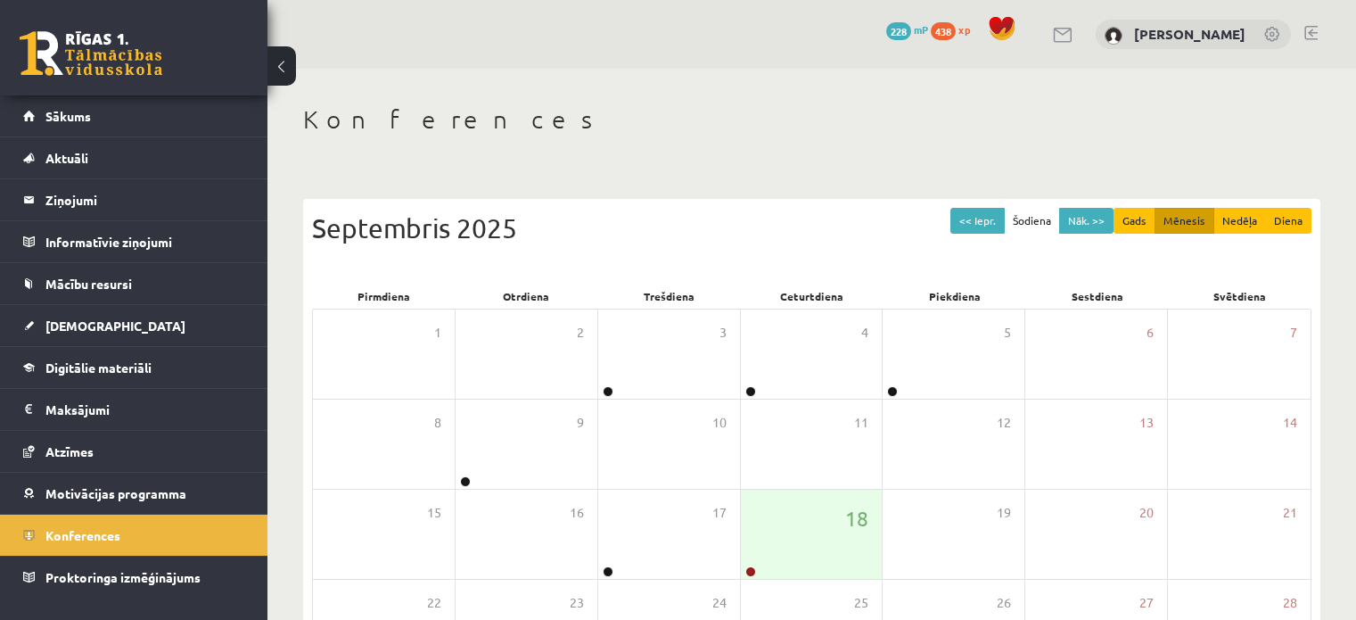
scroll to position [231, 0]
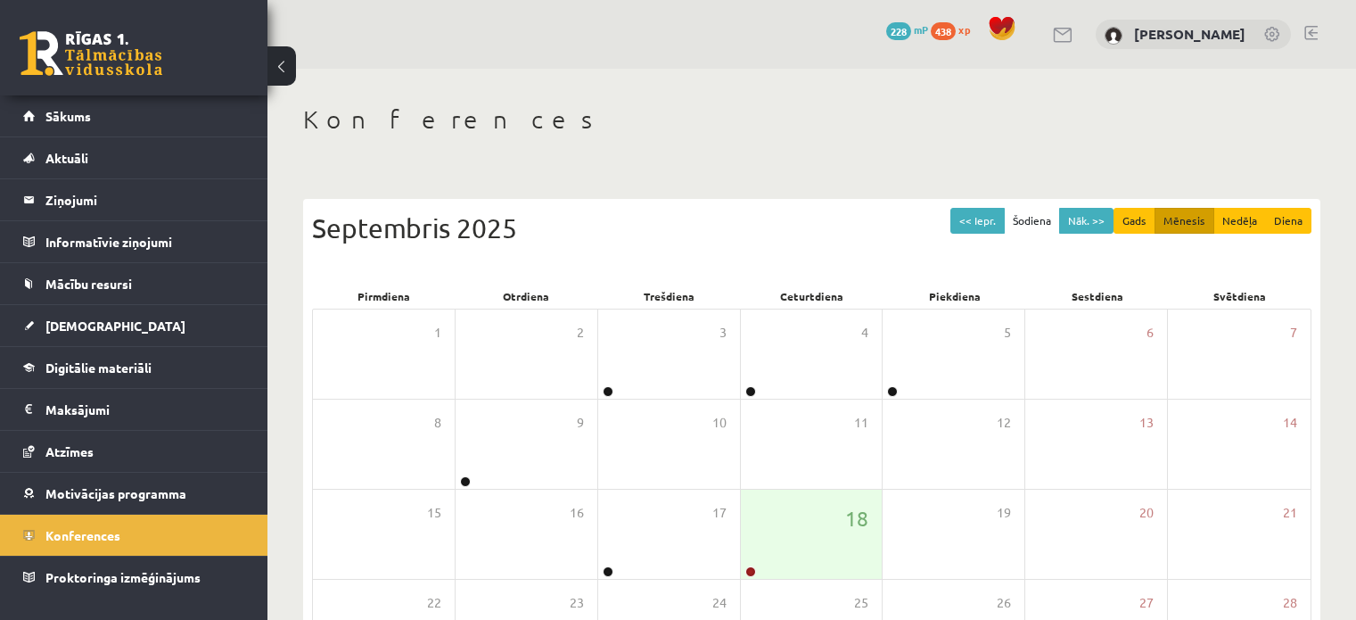
scroll to position [231, 0]
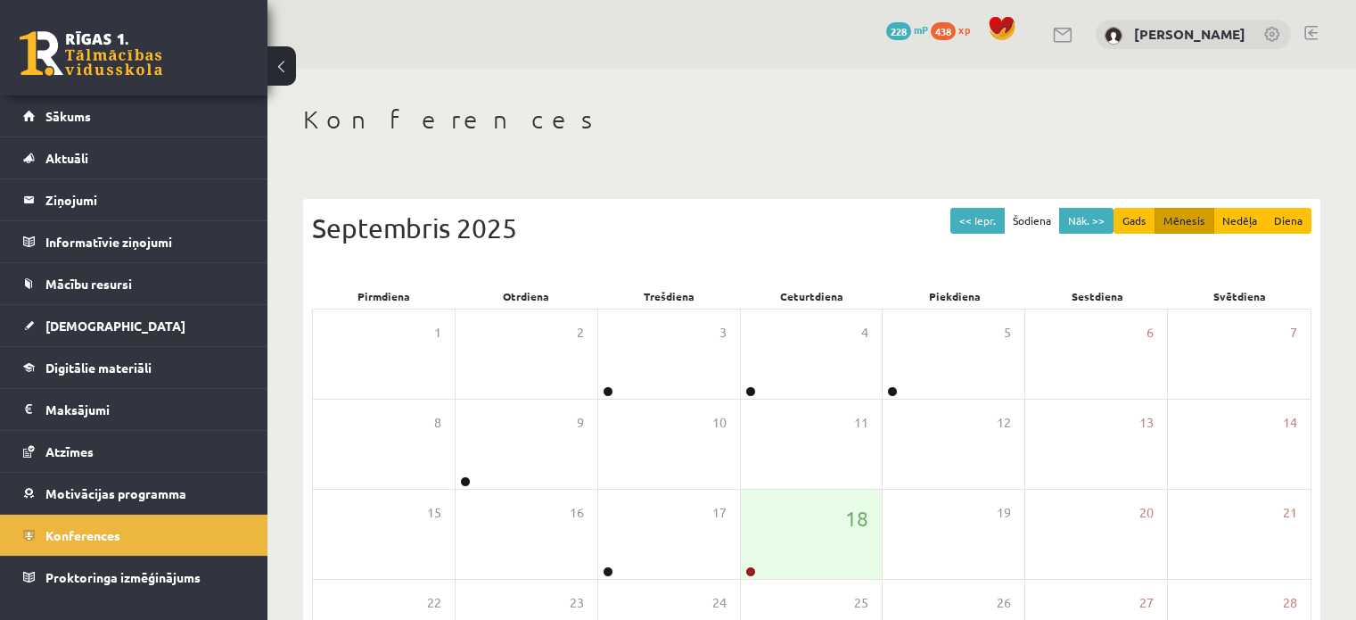
scroll to position [231, 0]
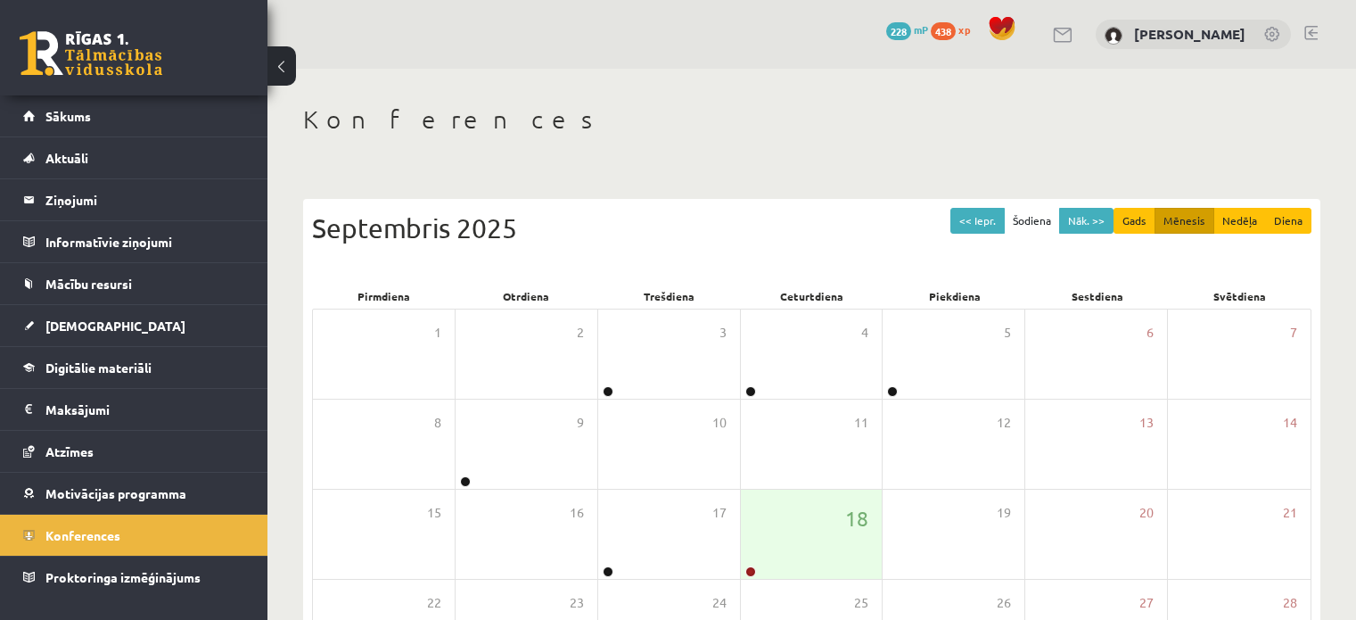
scroll to position [231, 0]
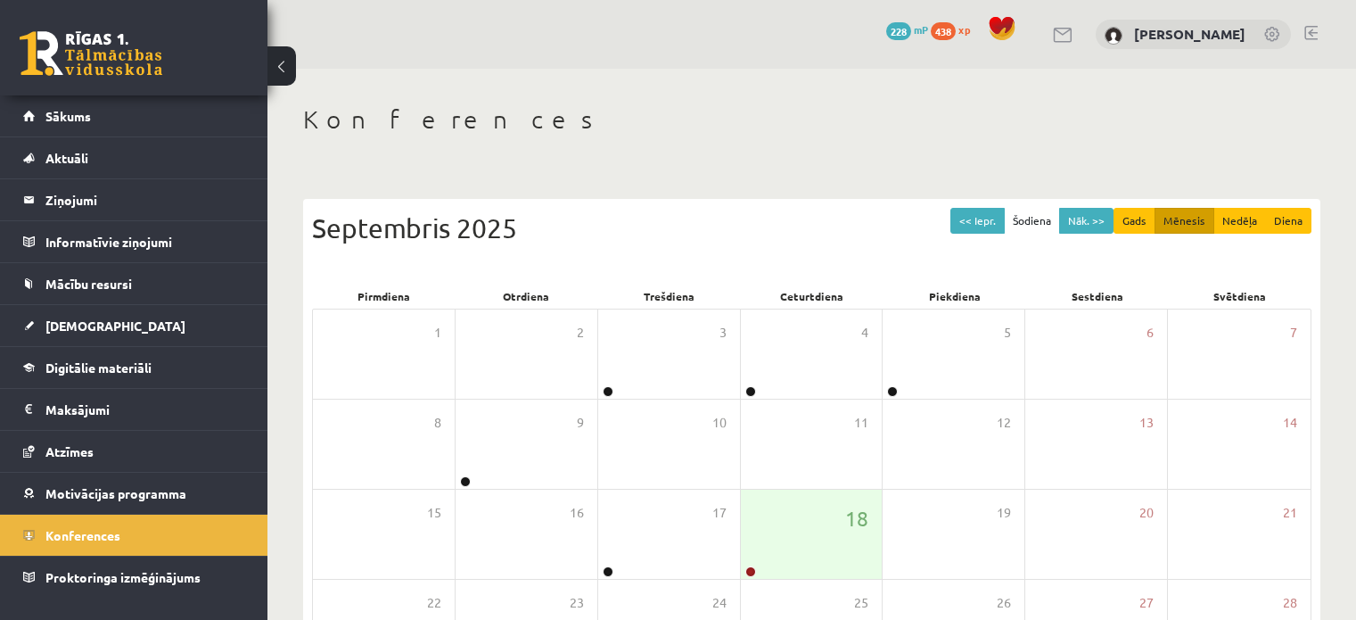
scroll to position [231, 0]
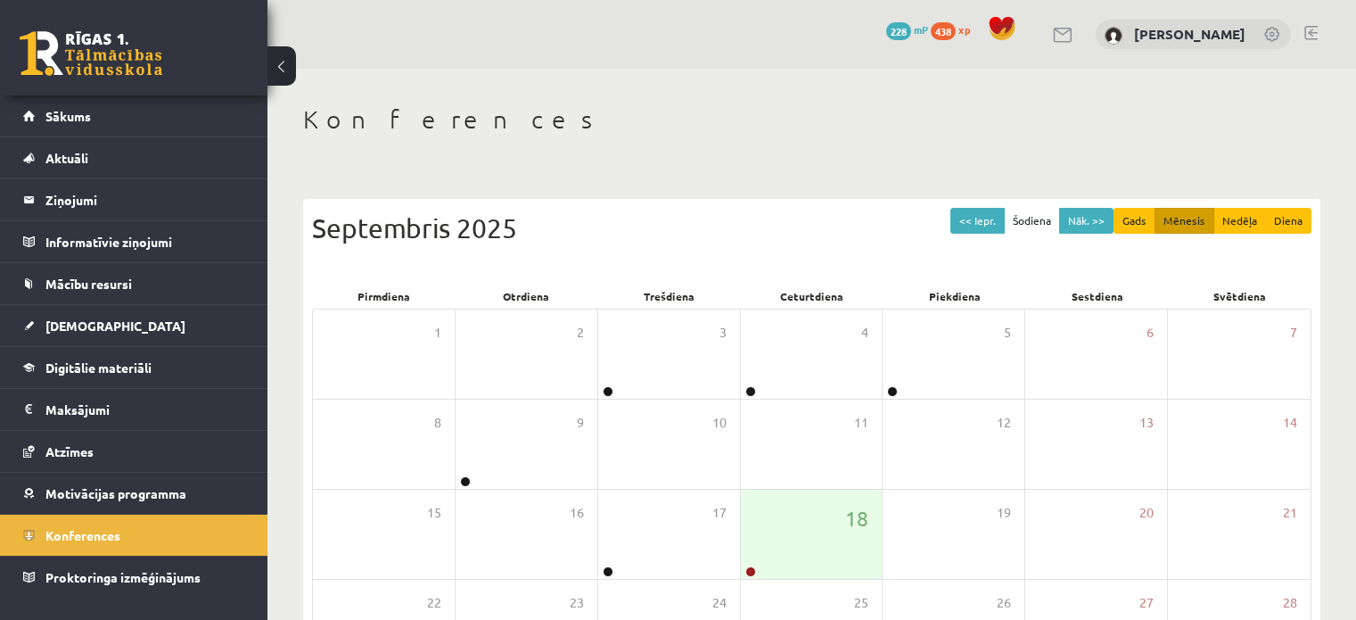
scroll to position [231, 0]
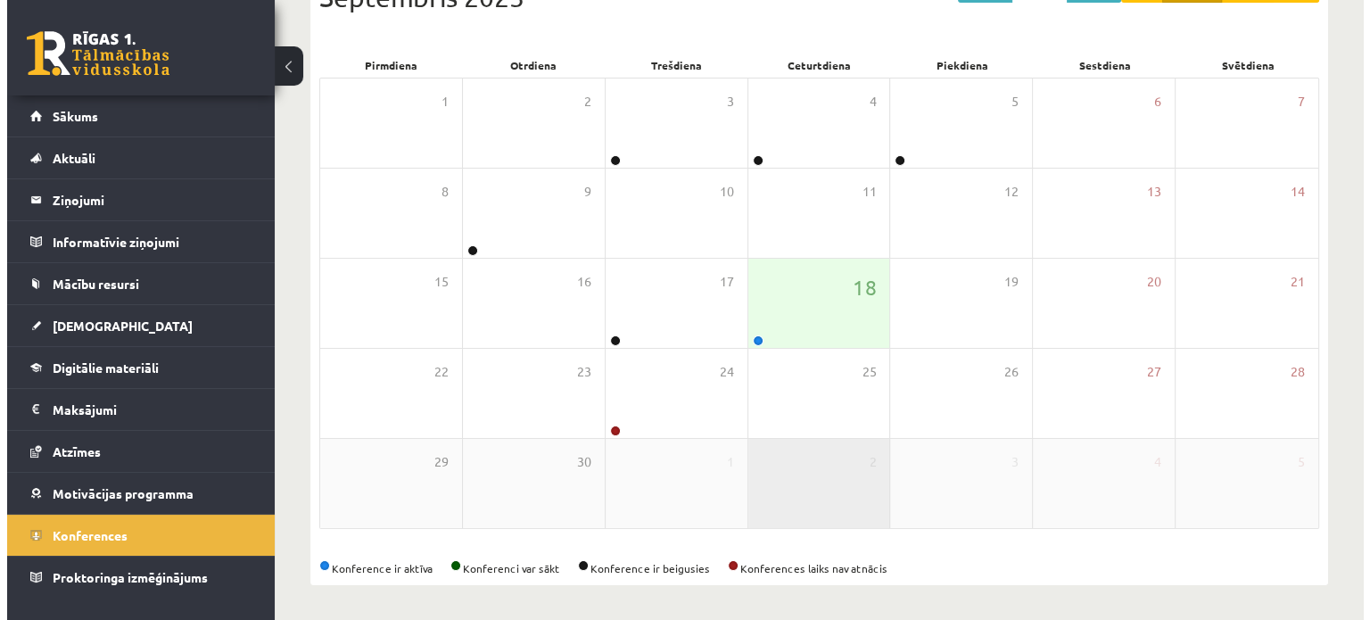
scroll to position [231, 0]
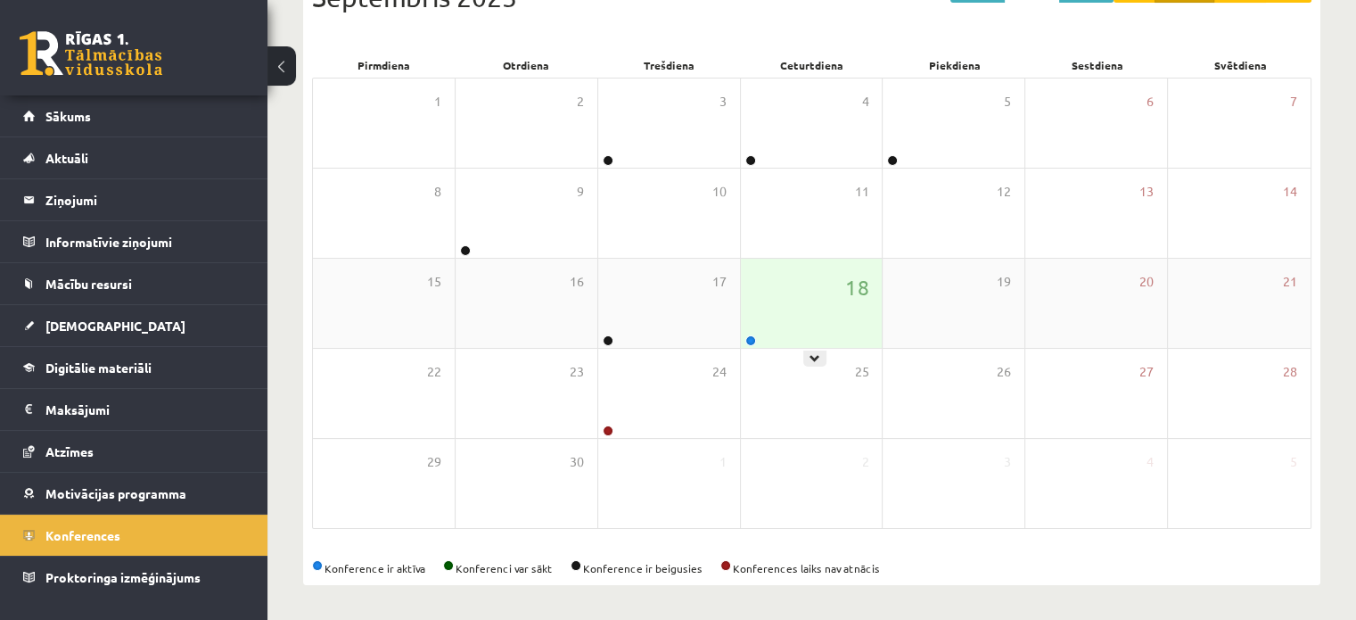
click at [786, 339] on div "18" at bounding box center [812, 303] width 142 height 89
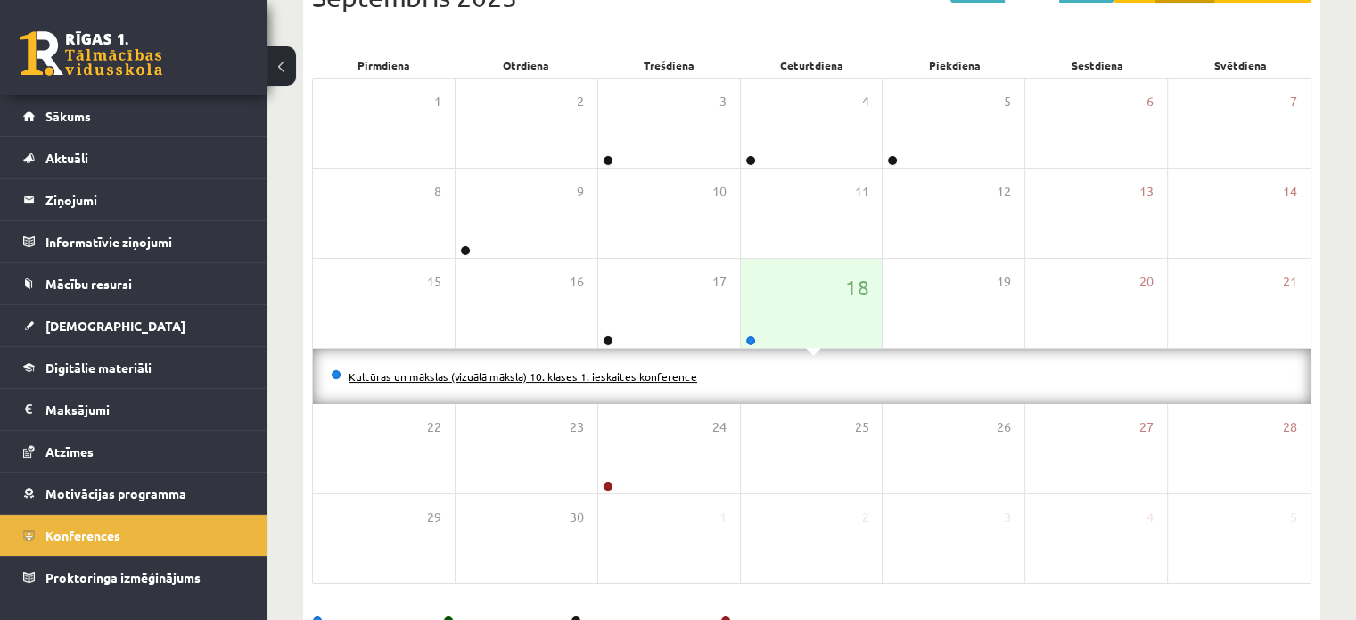
click at [551, 369] on link "Kultūras un mākslas (vizuālā māksla) 10. klases 1. ieskaites konference" at bounding box center [523, 376] width 349 height 14
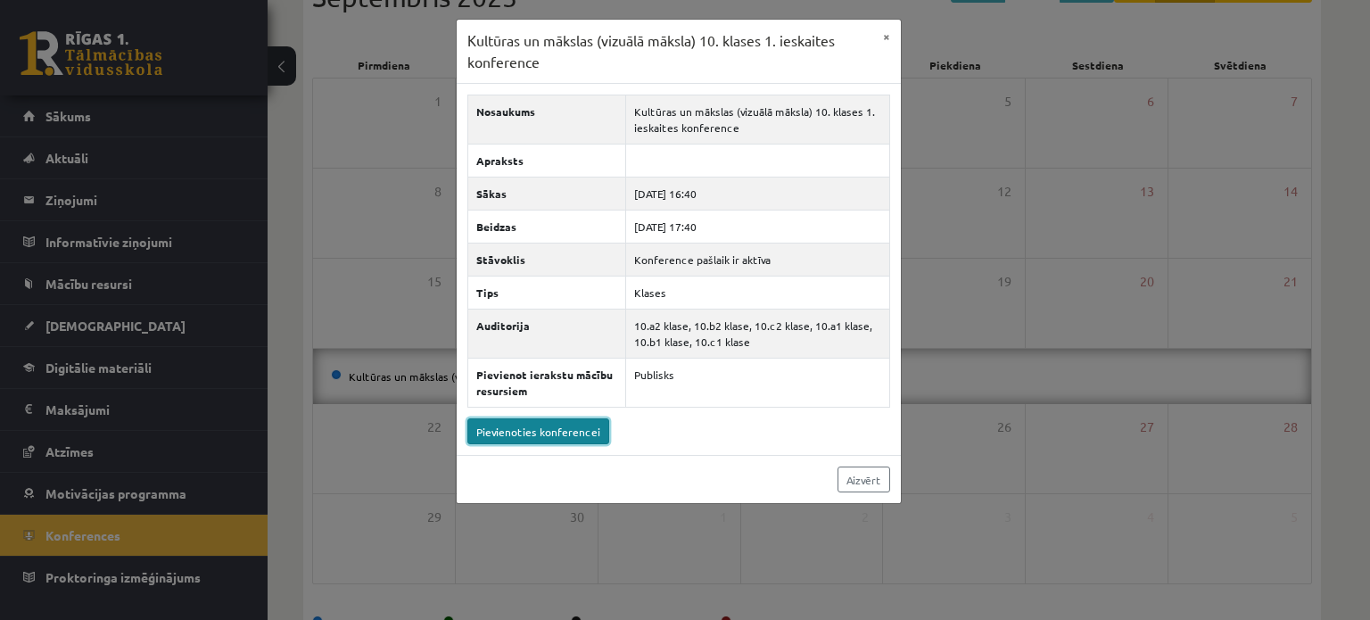
click at [539, 429] on link "Pievienoties konferencei" at bounding box center [538, 431] width 142 height 26
